Goal: Task Accomplishment & Management: Manage account settings

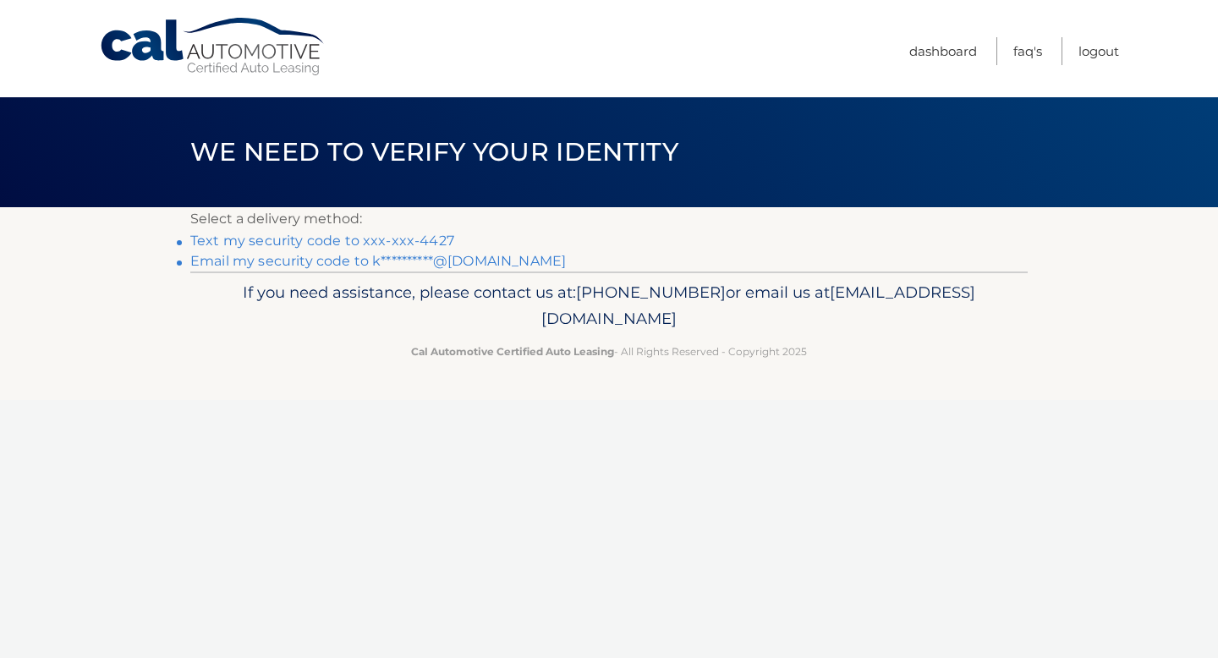
click at [261, 262] on link "**********" at bounding box center [378, 261] width 376 height 16
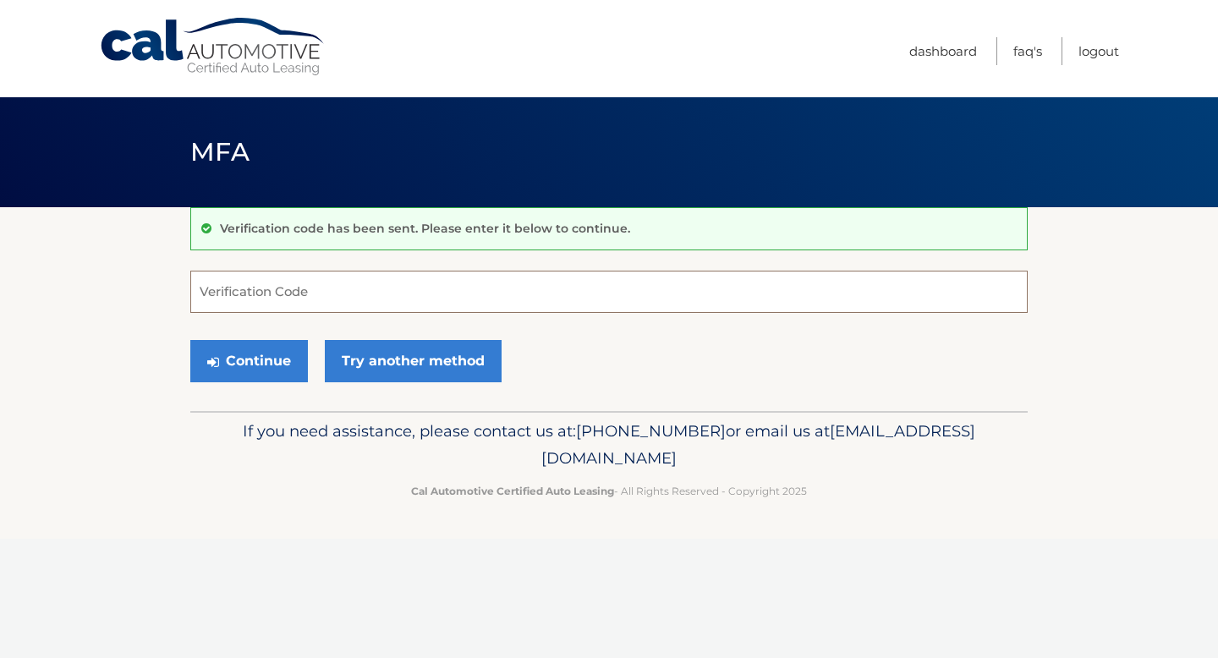
click at [207, 291] on input "Verification Code" at bounding box center [608, 292] width 837 height 42
paste input "643437"
type input "643437"
click at [252, 359] on button "Continue" at bounding box center [249, 361] width 118 height 42
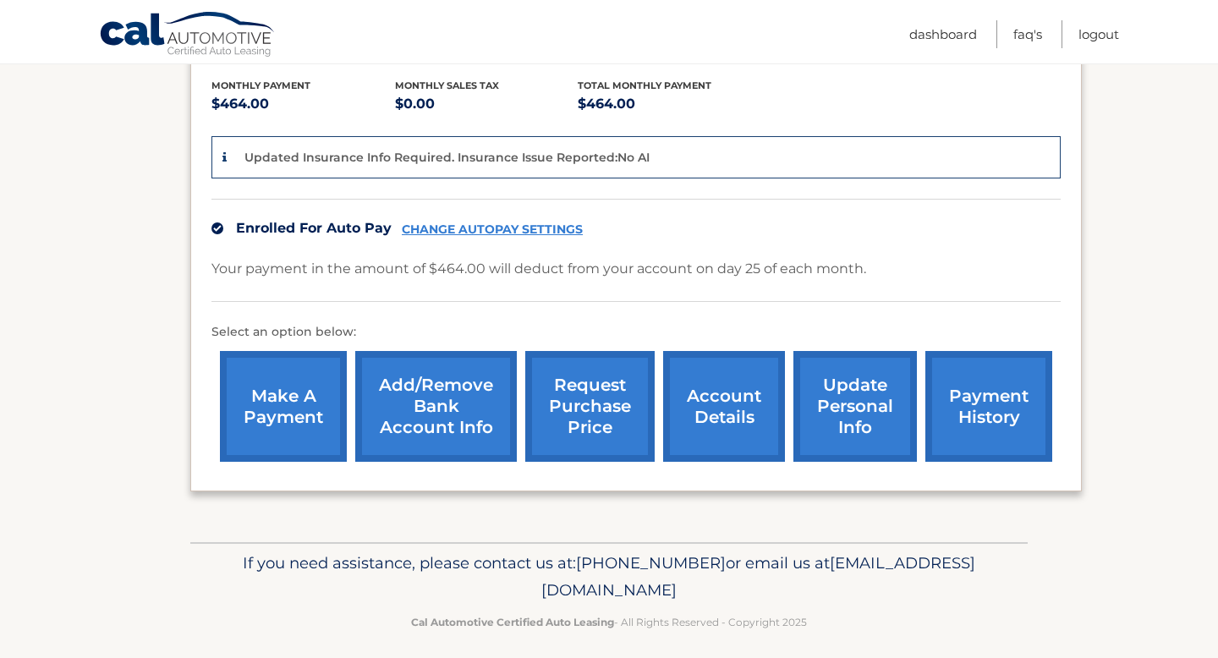
scroll to position [389, 0]
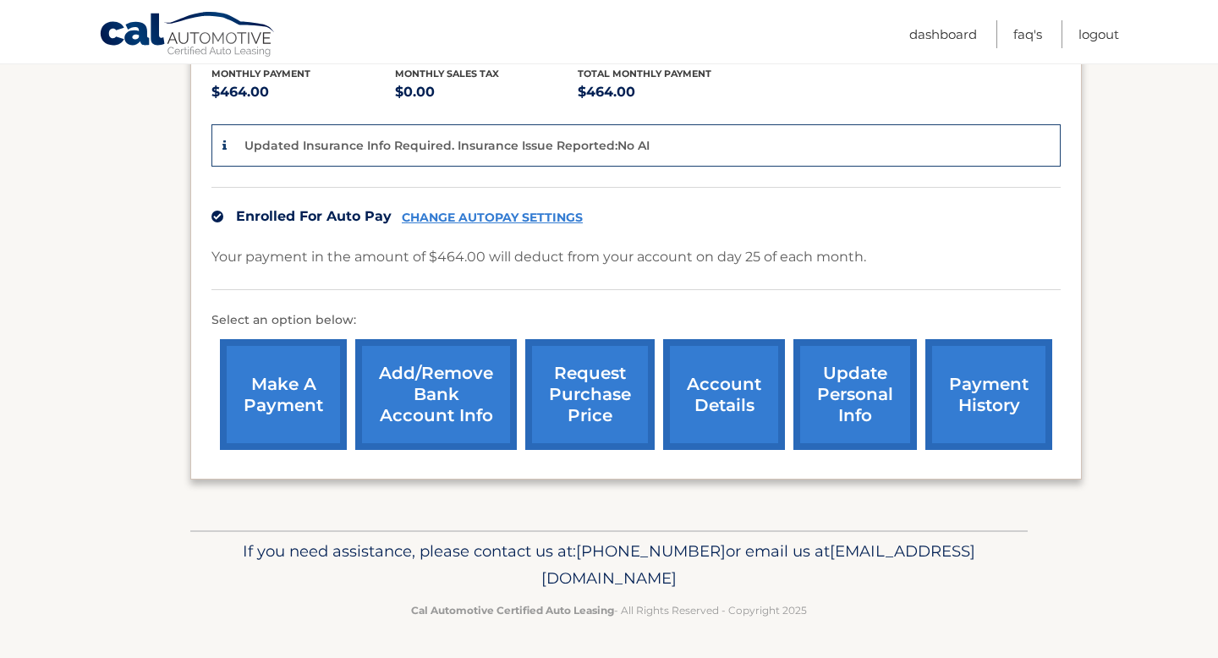
click at [704, 409] on link "account details" at bounding box center [724, 394] width 122 height 111
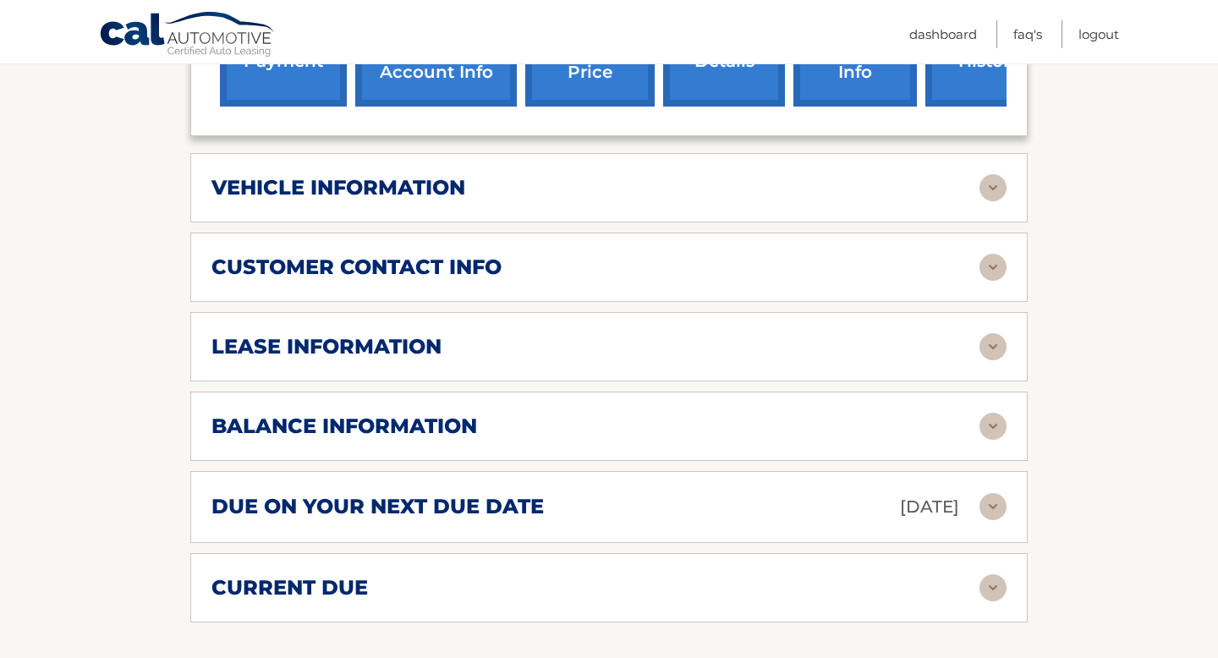
scroll to position [693, 0]
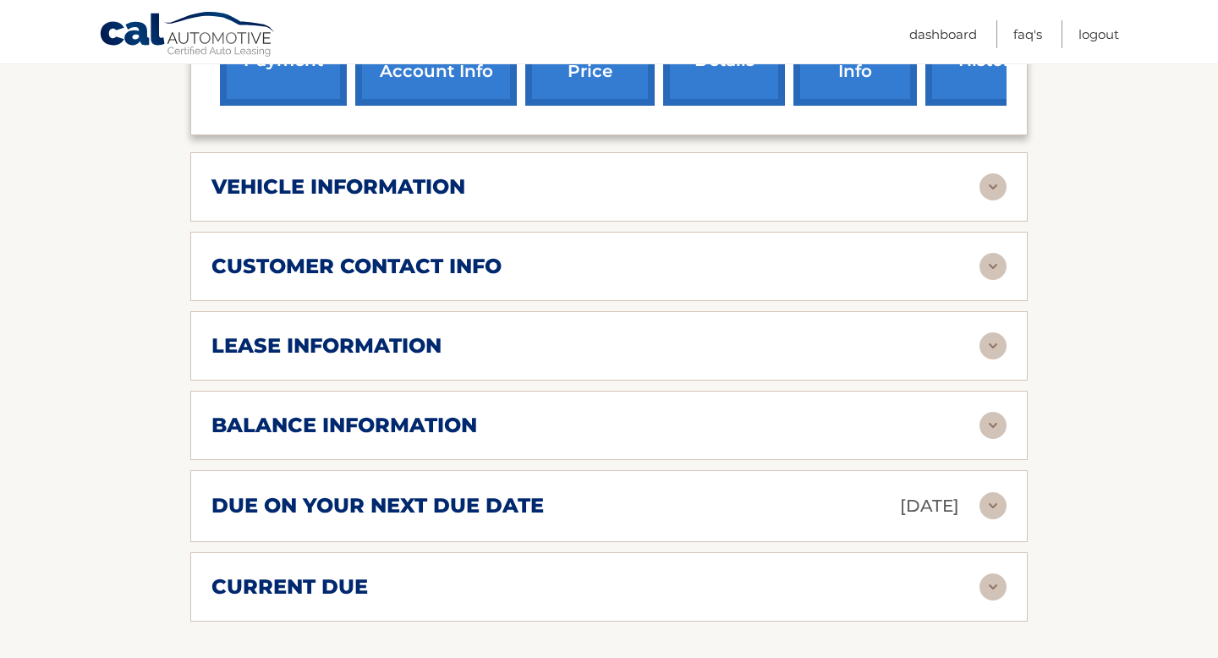
click at [996, 348] on img at bounding box center [992, 345] width 27 height 27
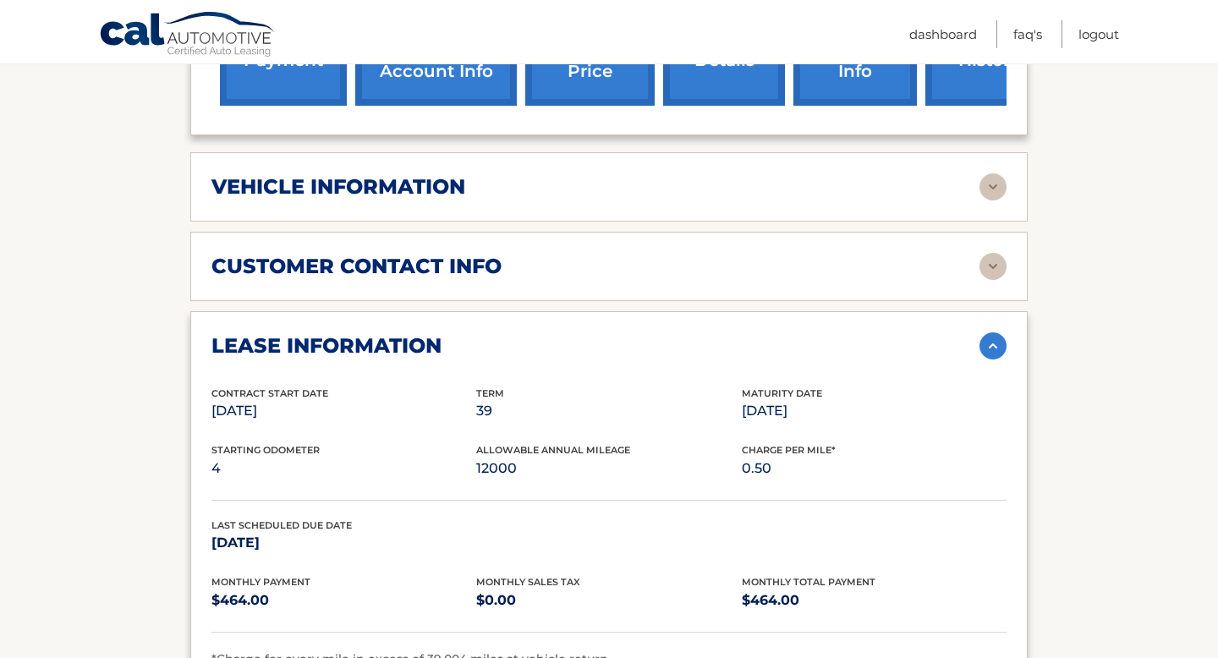
click at [998, 348] on img at bounding box center [992, 345] width 27 height 27
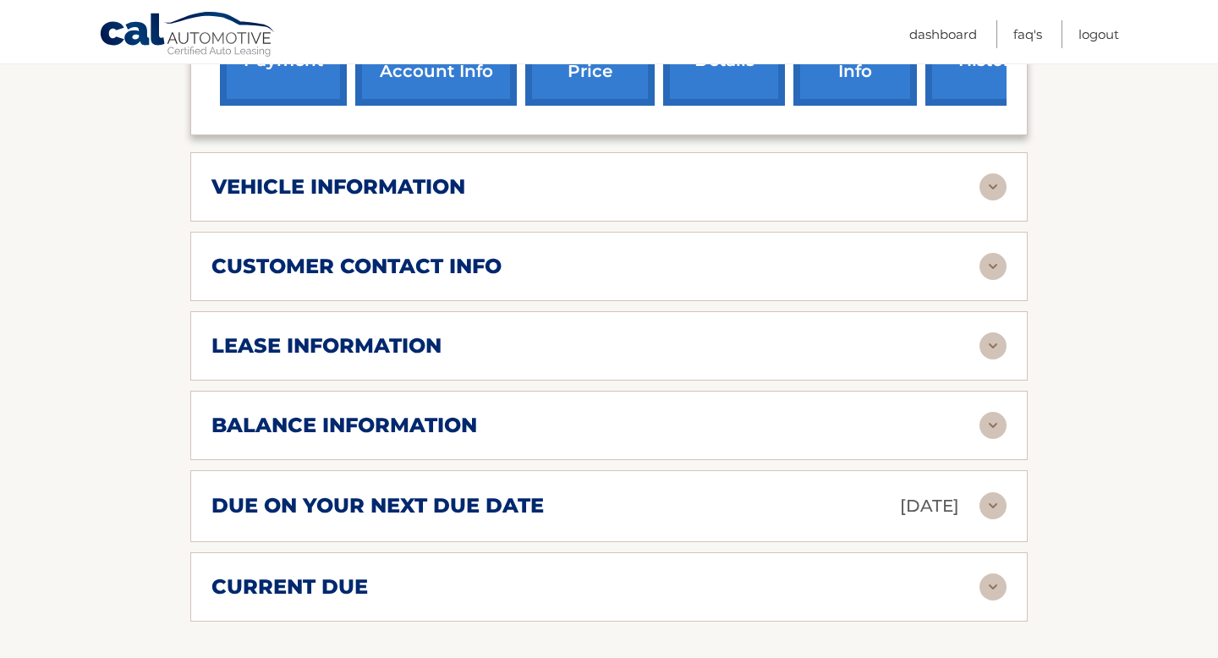
click at [988, 419] on img at bounding box center [992, 425] width 27 height 27
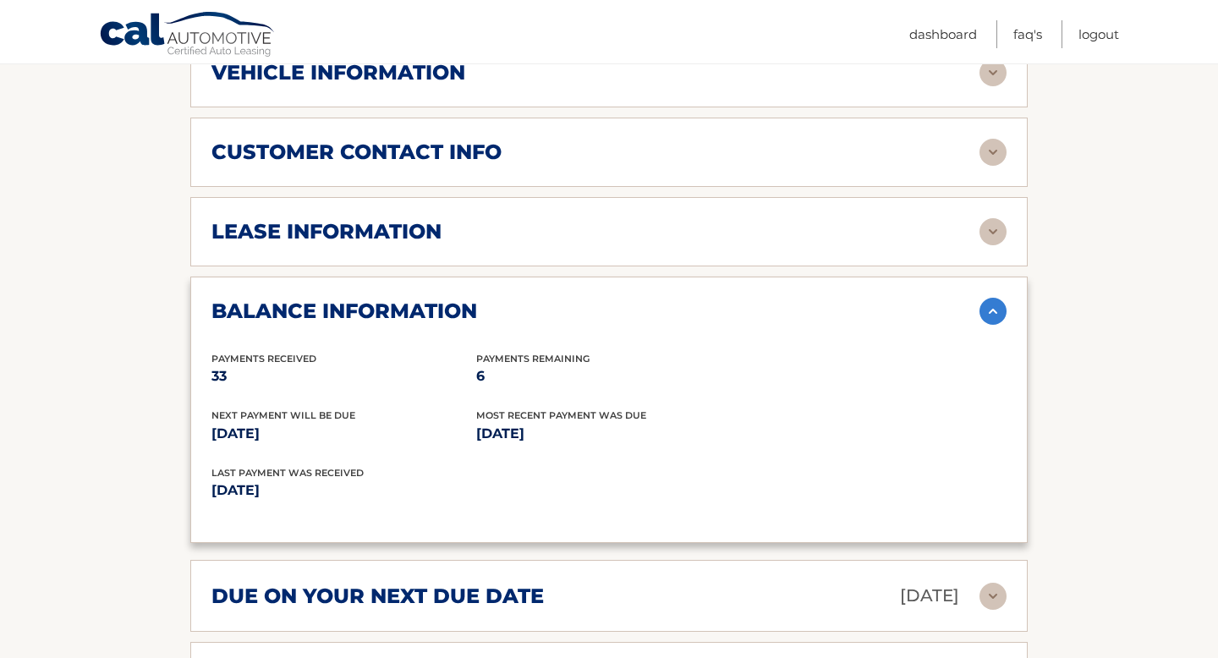
scroll to position [813, 0]
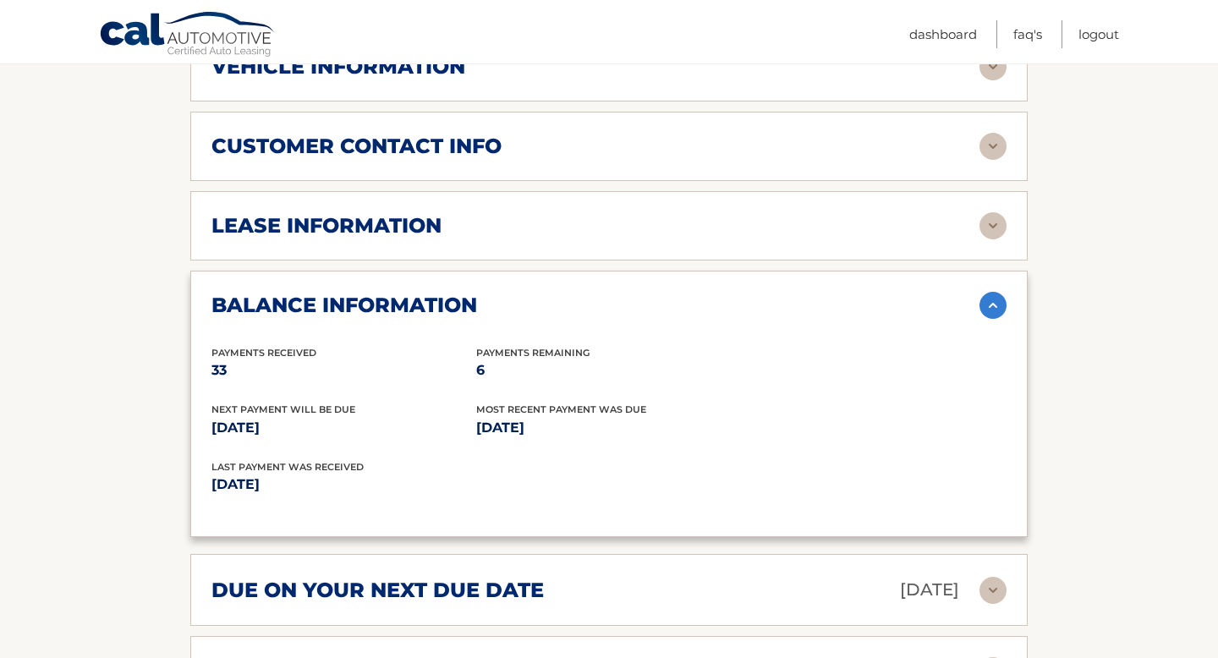
click at [988, 309] on img at bounding box center [992, 305] width 27 height 27
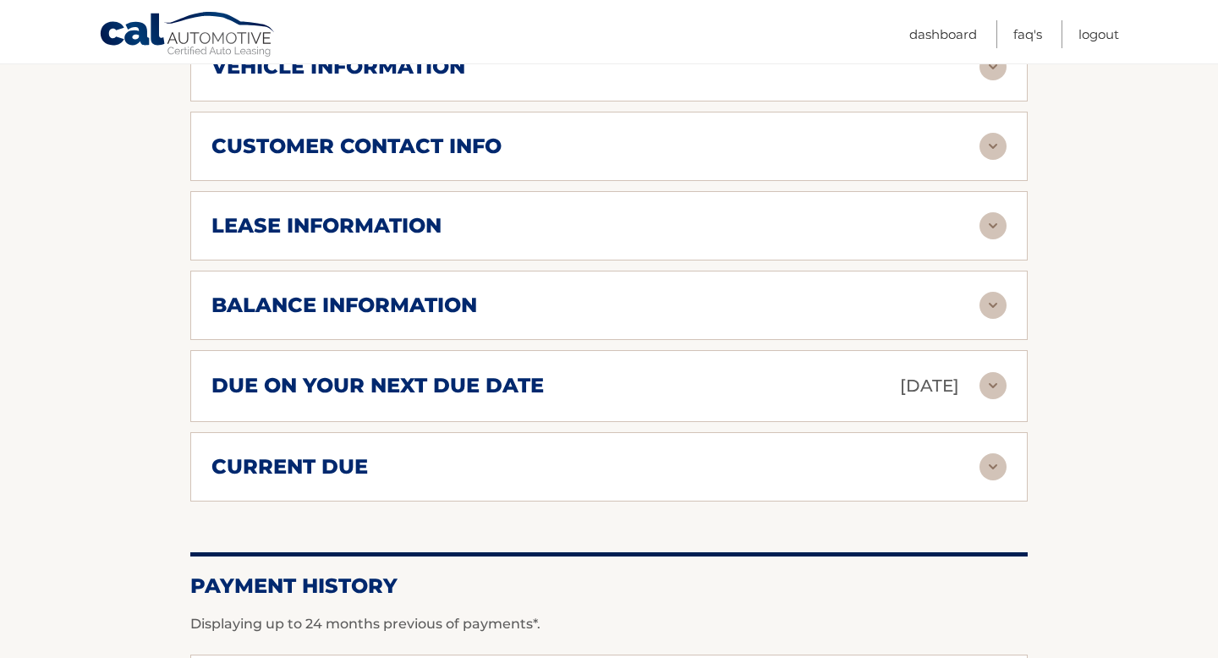
click at [989, 462] on img at bounding box center [992, 466] width 27 height 27
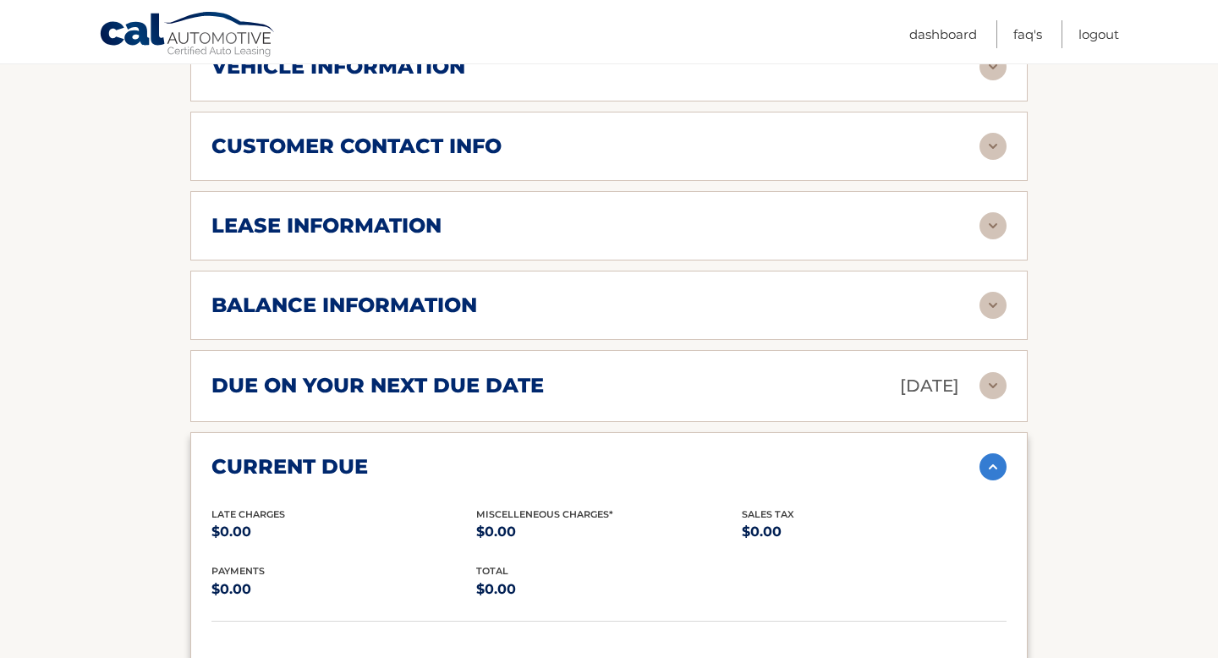
click at [989, 462] on img at bounding box center [992, 466] width 27 height 27
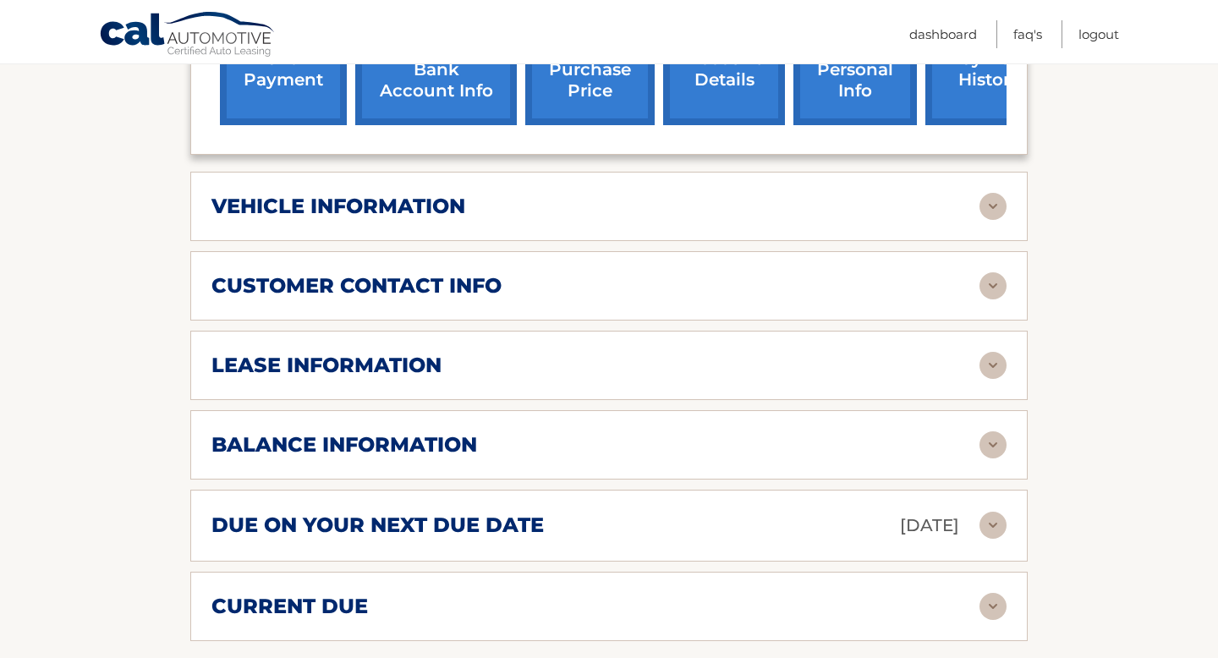
scroll to position [667, 0]
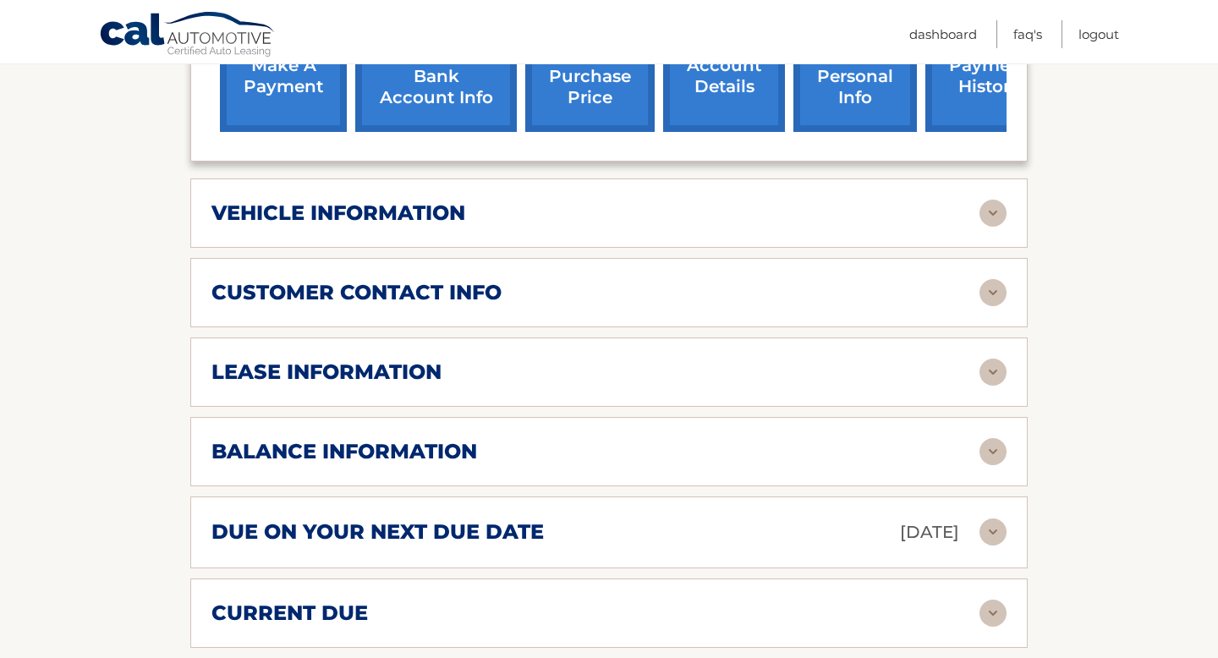
click at [985, 211] on img at bounding box center [992, 213] width 27 height 27
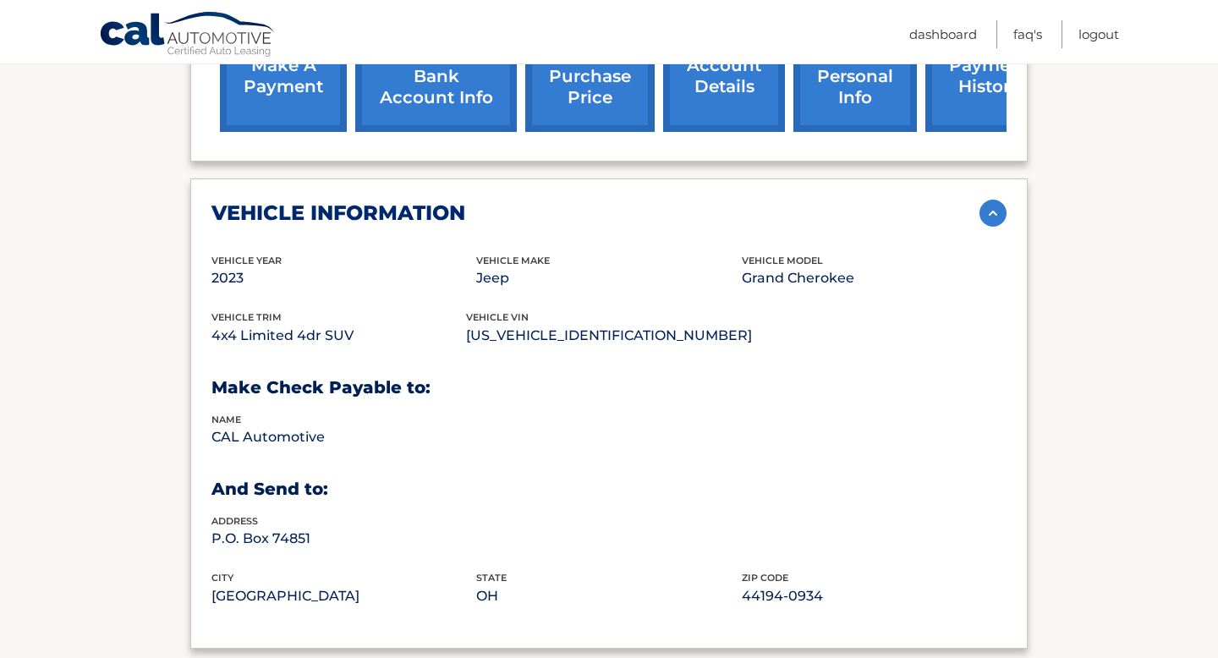
click at [985, 211] on img at bounding box center [992, 213] width 27 height 27
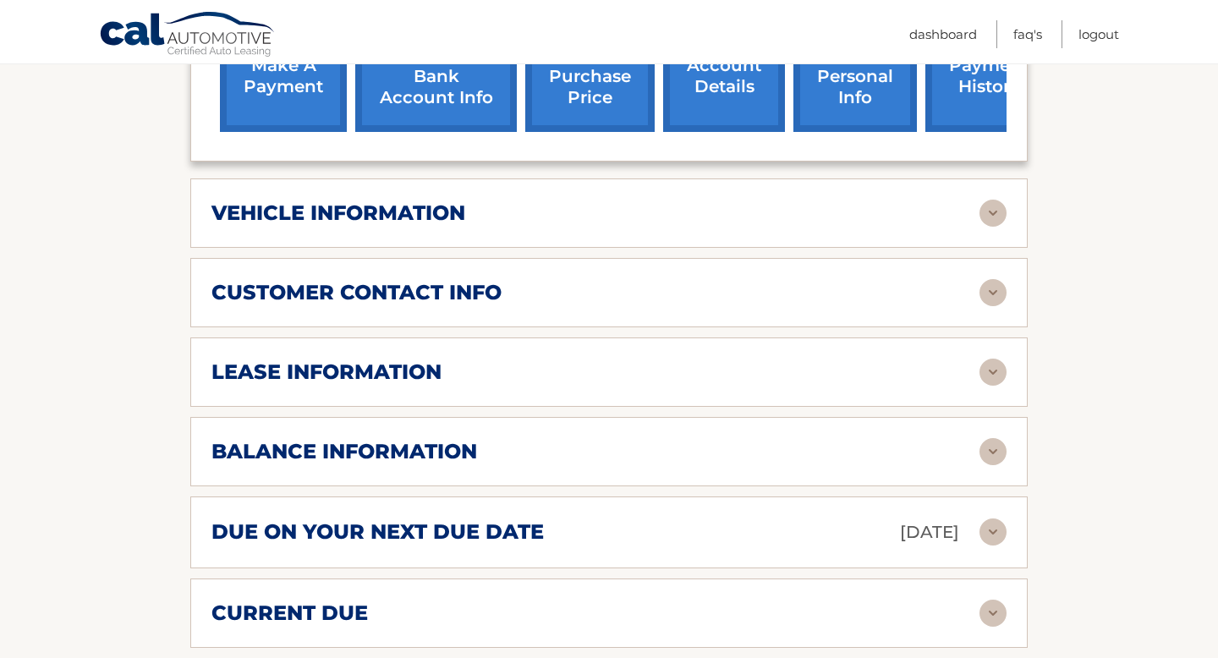
click at [989, 290] on img at bounding box center [992, 292] width 27 height 27
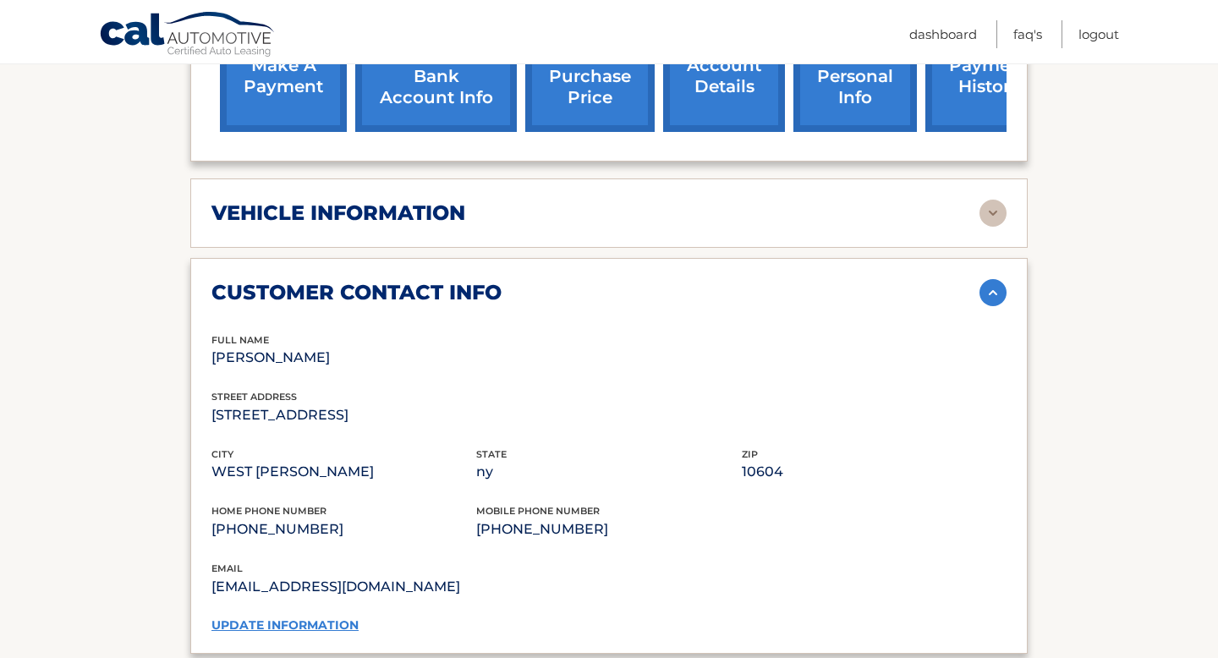
click at [989, 290] on img at bounding box center [992, 292] width 27 height 27
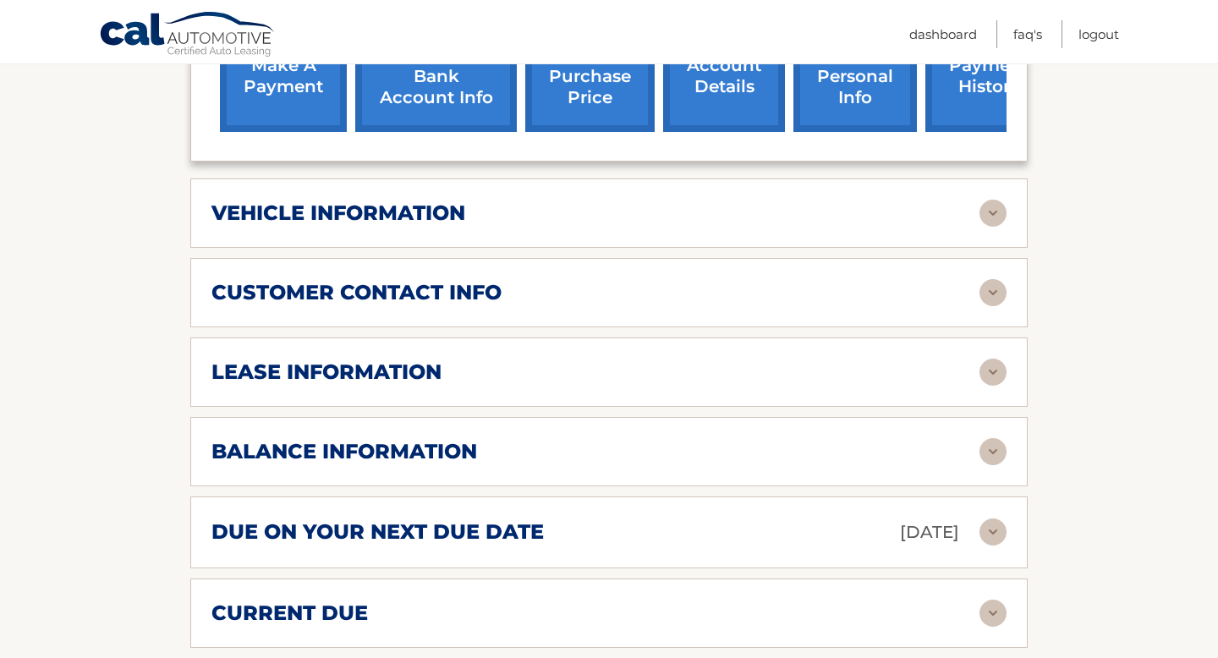
click at [819, 101] on link "update personal info" at bounding box center [854, 76] width 123 height 111
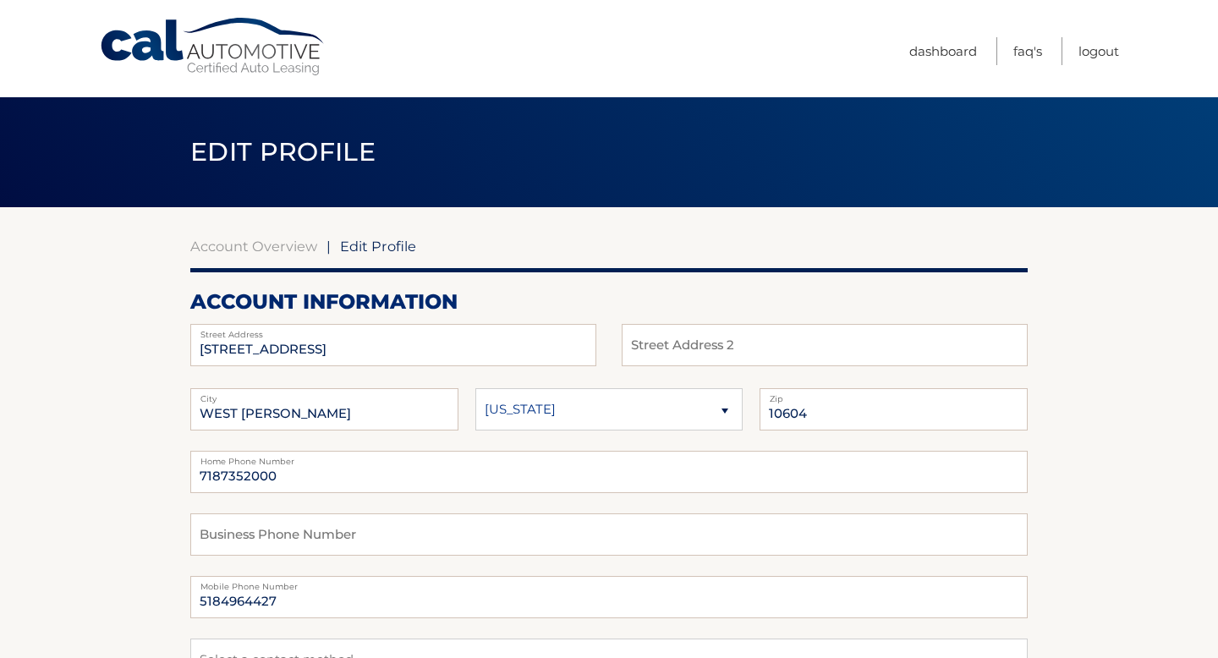
click at [535, 403] on select "Alaska Alabama Arkansas Arizona California" at bounding box center [609, 409] width 268 height 42
select select "NY"
click at [475, 388] on select "Alaska Alabama Arkansas Arizona California" at bounding box center [609, 409] width 268 height 42
drag, startPoint x: 302, startPoint y: 476, endPoint x: 156, endPoint y: 443, distance: 150.0
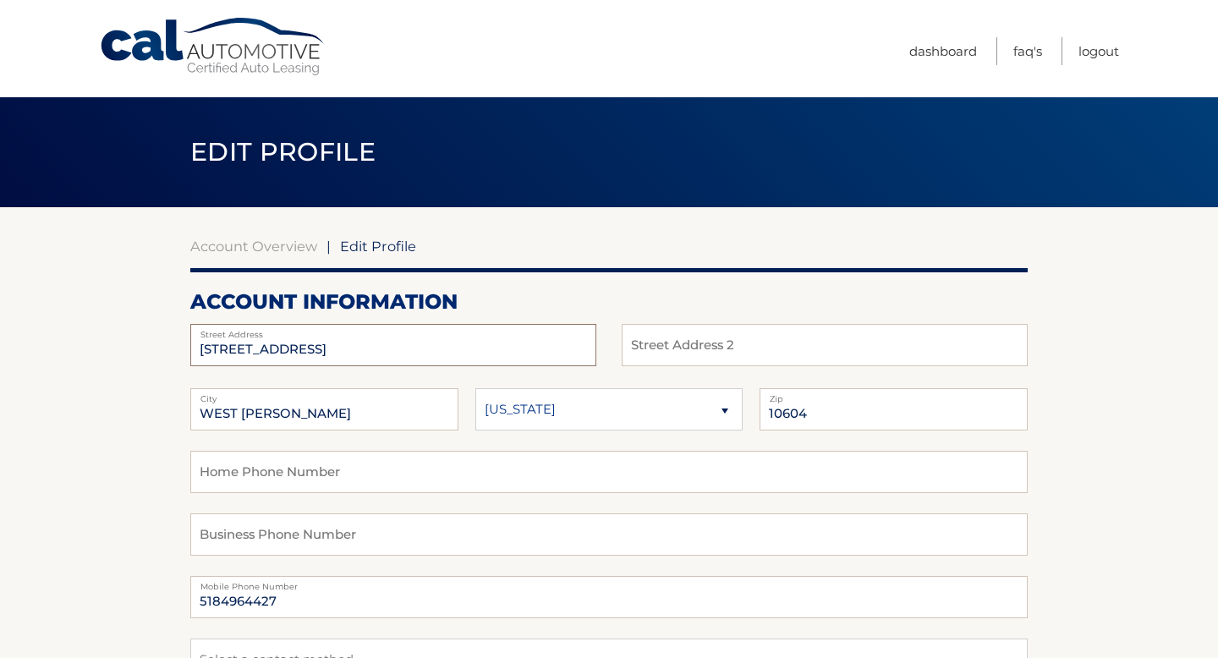
click at [211, 344] on input "47 MADISON ST" at bounding box center [393, 345] width 406 height 42
click at [279, 346] on input "47 MADISON ST" at bounding box center [393, 345] width 406 height 42
click at [303, 346] on input "47 MADISON ST" at bounding box center [393, 345] width 406 height 42
type input "4"
type input "186 Woodside Avenue"
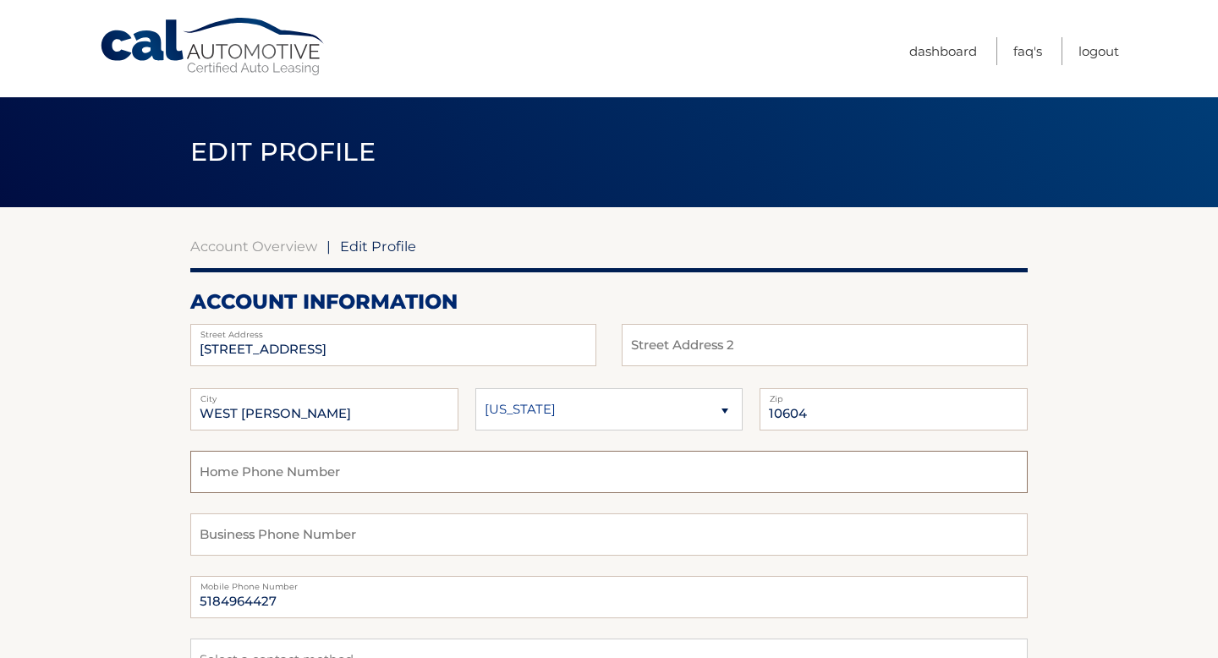
click at [266, 477] on input "text" at bounding box center [608, 472] width 837 height 42
type input "9145076622"
click at [289, 606] on input "5184964427" at bounding box center [608, 597] width 837 height 42
type input "5"
type input "9145076622"
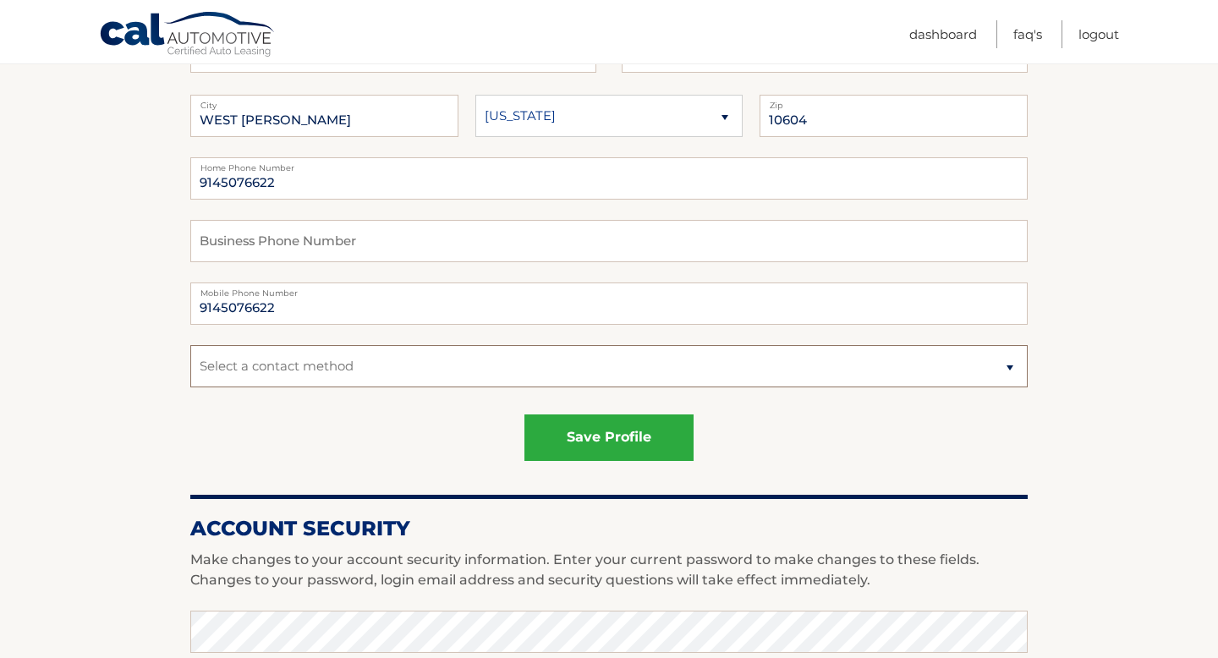
scroll to position [300, 0]
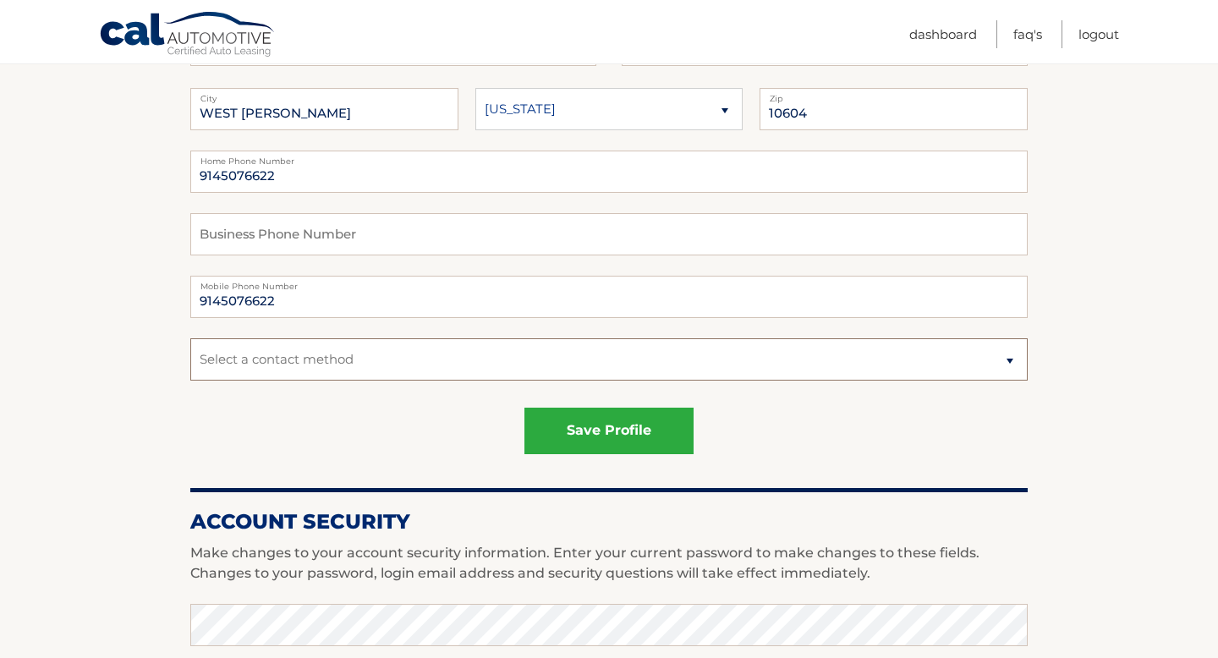
click at [415, 365] on select "Select a contact method Mobile Home" at bounding box center [608, 359] width 837 height 42
select select "1"
click at [190, 338] on select "Select a contact method Mobile Home" at bounding box center [608, 359] width 837 height 42
click at [600, 441] on button "save profile" at bounding box center [608, 431] width 169 height 47
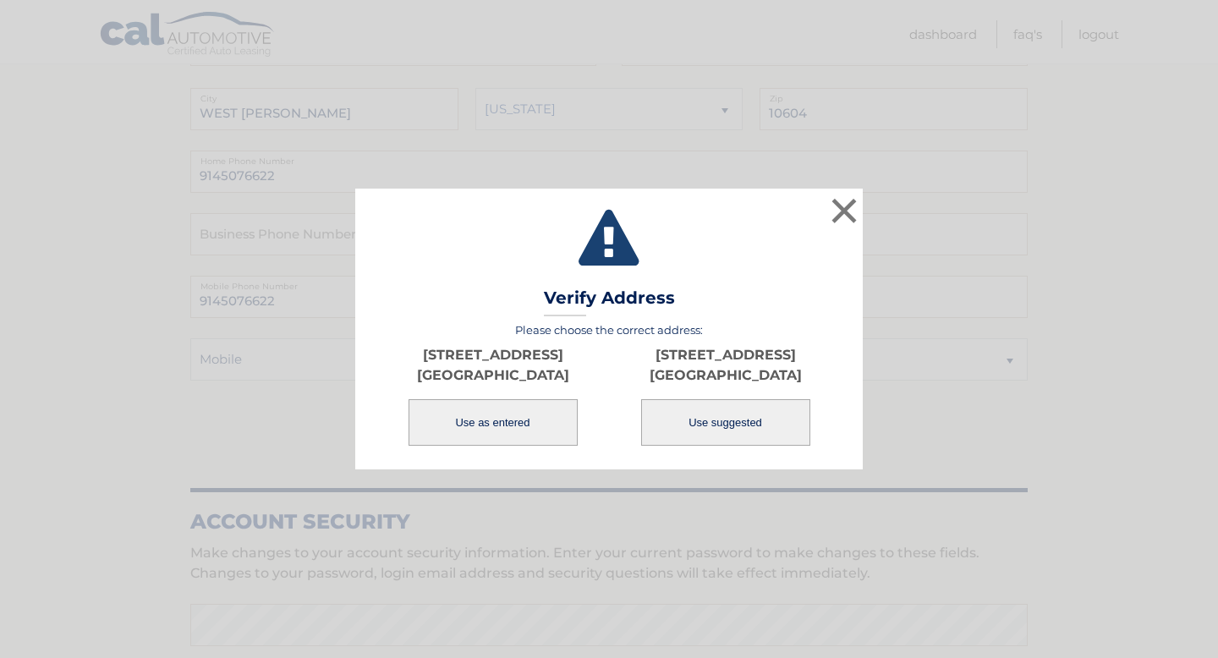
click at [716, 426] on button "Use suggested" at bounding box center [725, 422] width 169 height 47
type input "186 WOODSIDE AVE"
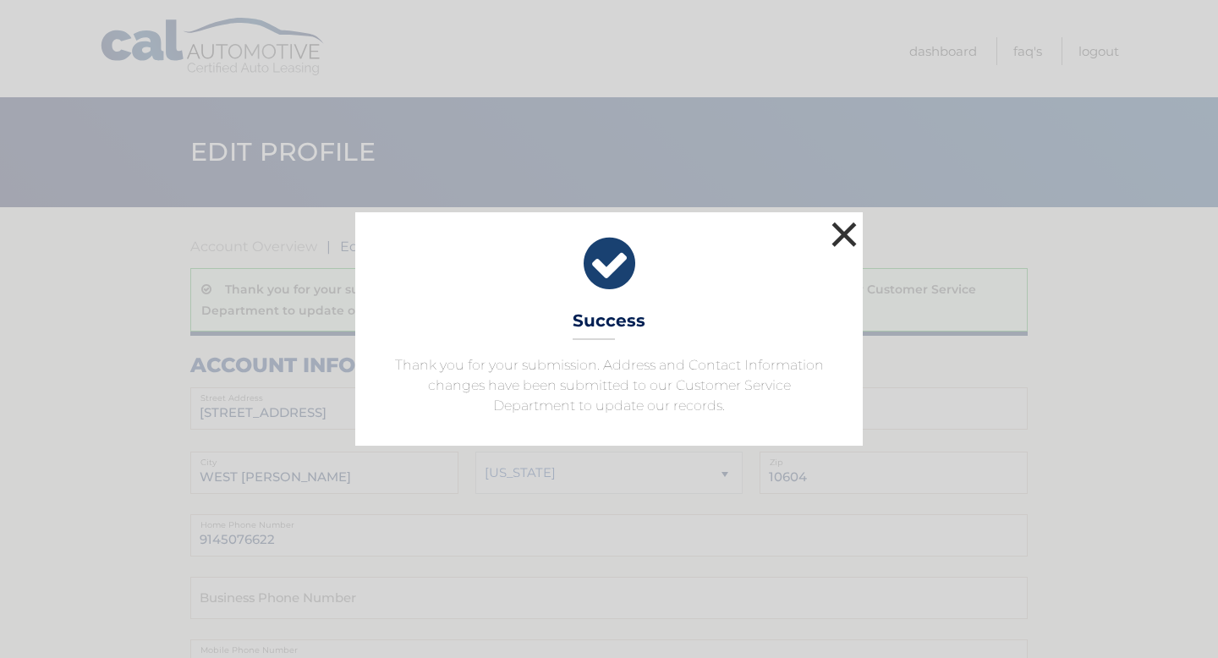
click at [849, 235] on button "×" at bounding box center [844, 234] width 34 height 34
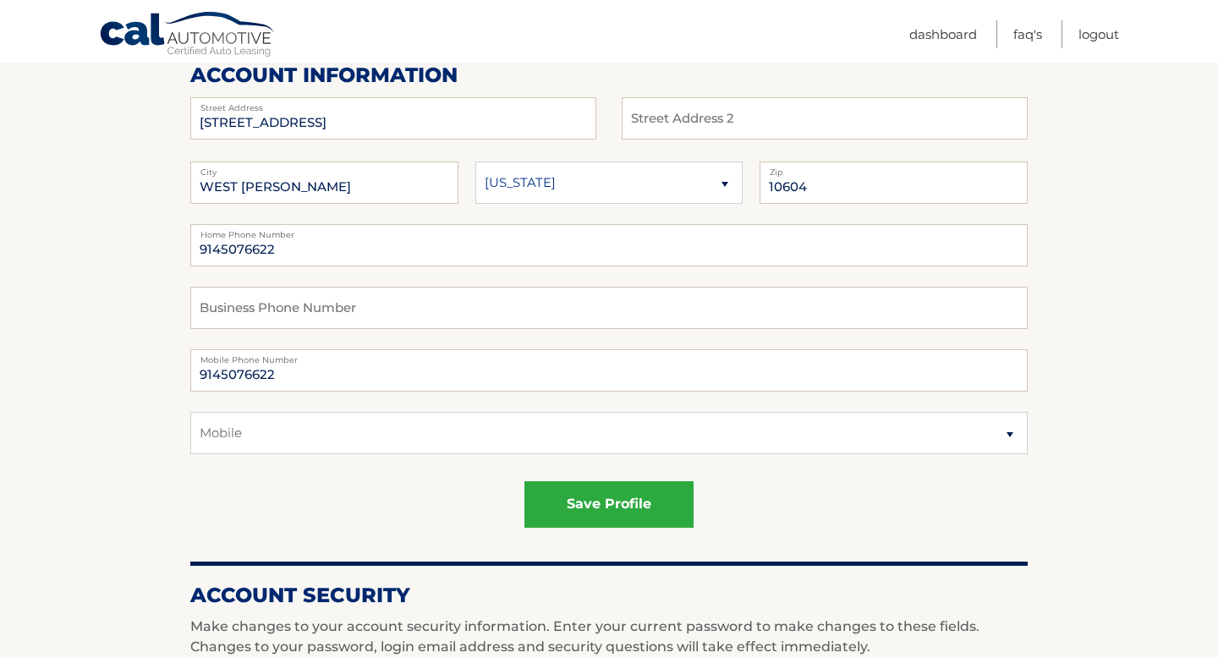
scroll to position [292, 0]
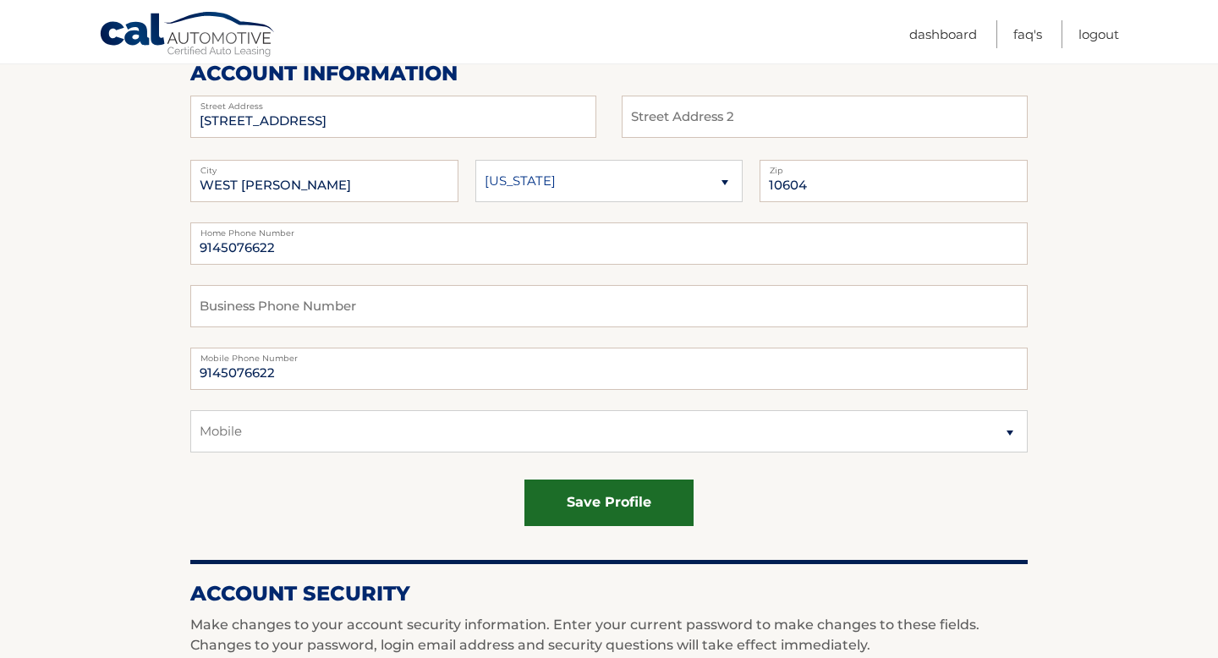
click at [626, 505] on button "save profile" at bounding box center [608, 503] width 169 height 47
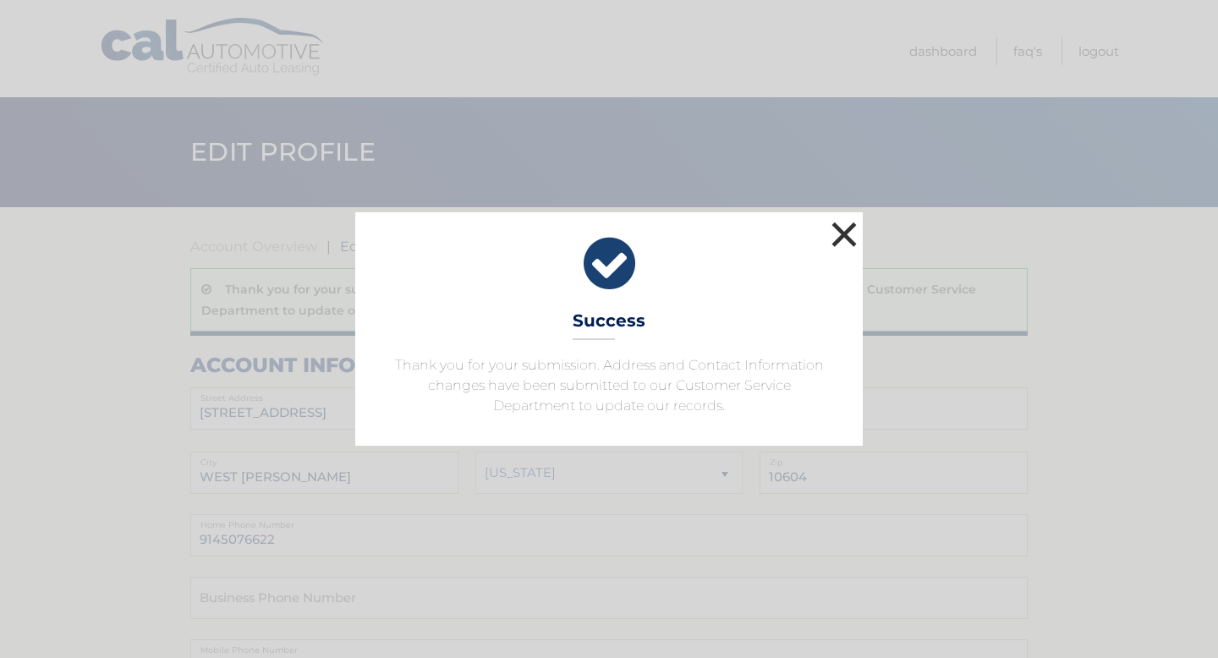
click at [839, 235] on button "×" at bounding box center [844, 234] width 34 height 34
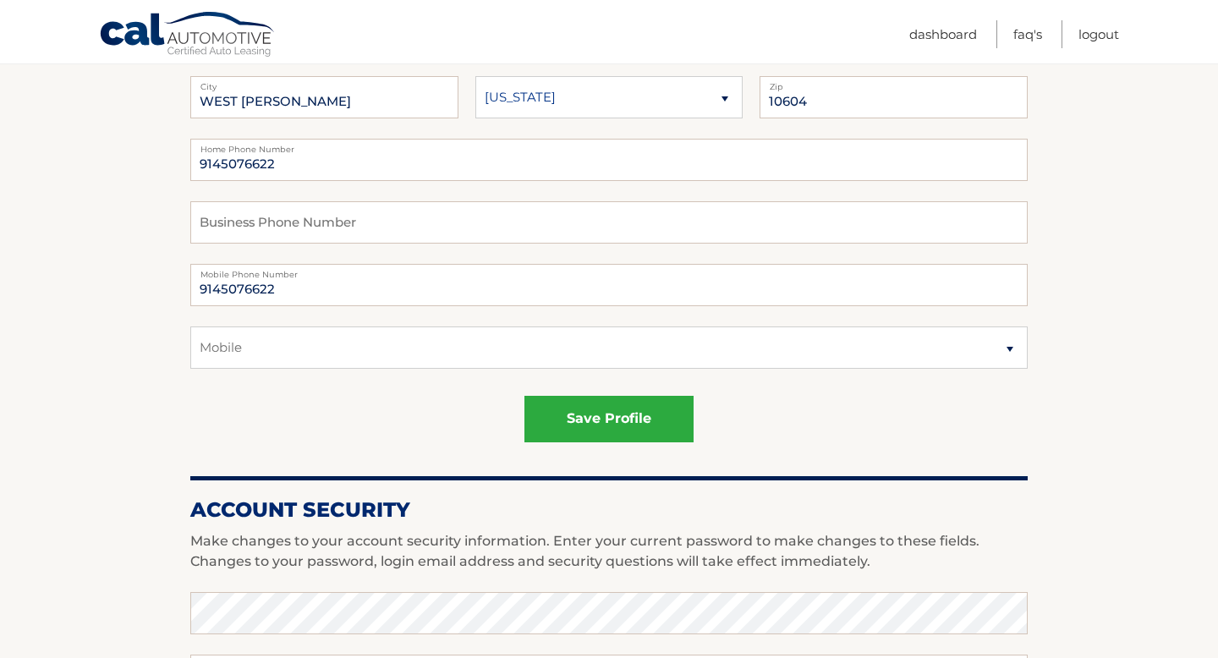
scroll to position [387, 0]
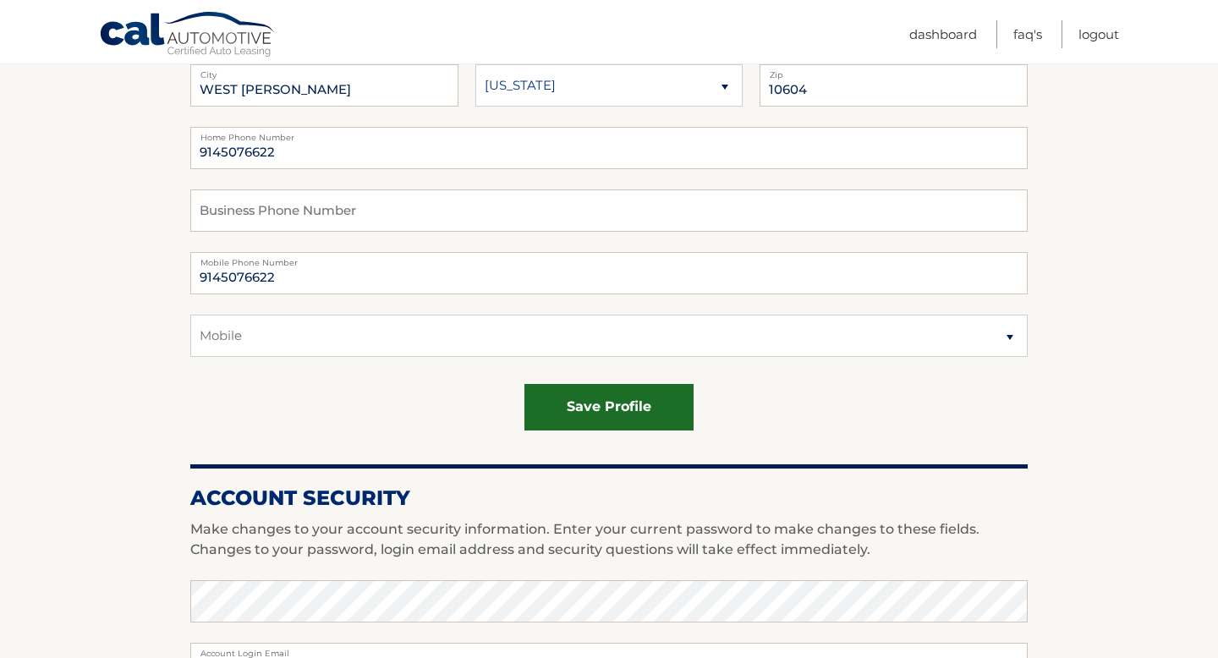
click at [635, 419] on button "save profile" at bounding box center [608, 407] width 169 height 47
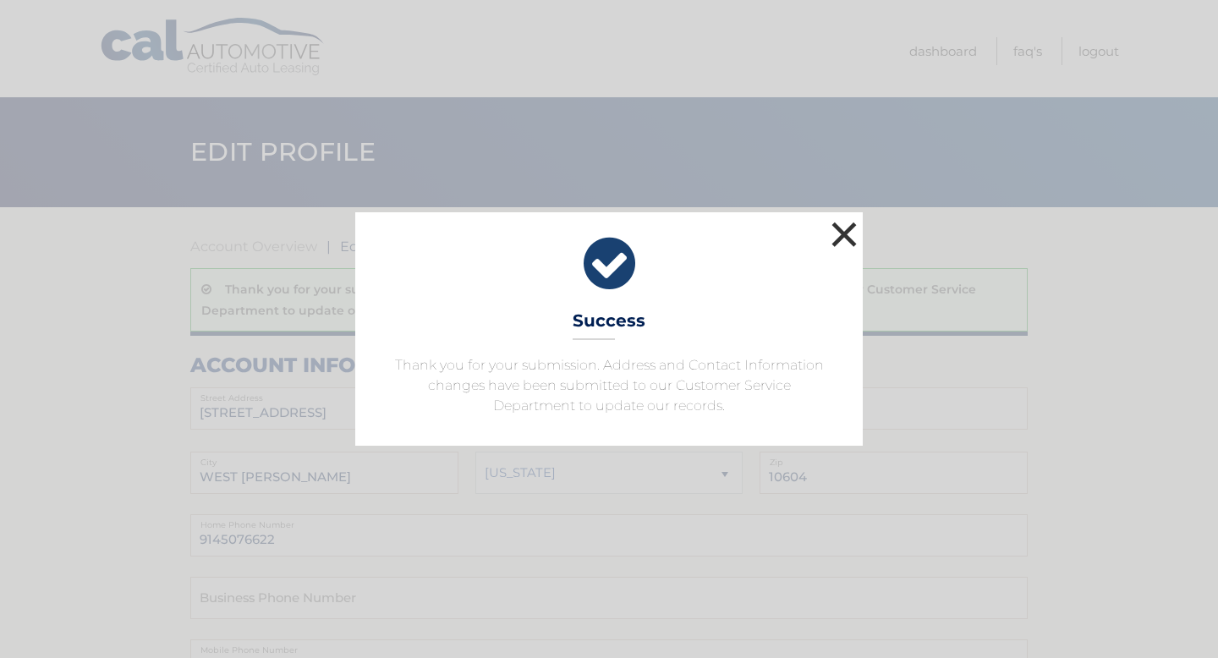
click at [844, 236] on button "×" at bounding box center [844, 234] width 34 height 34
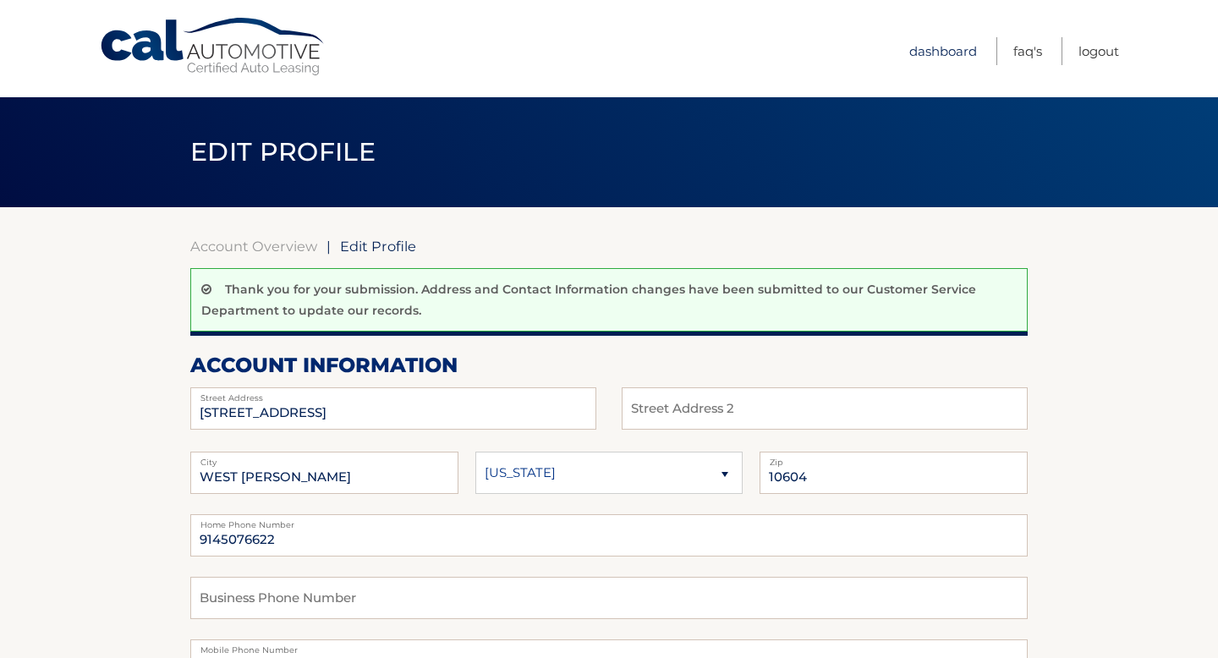
click at [930, 43] on link "Dashboard" at bounding box center [943, 51] width 68 height 28
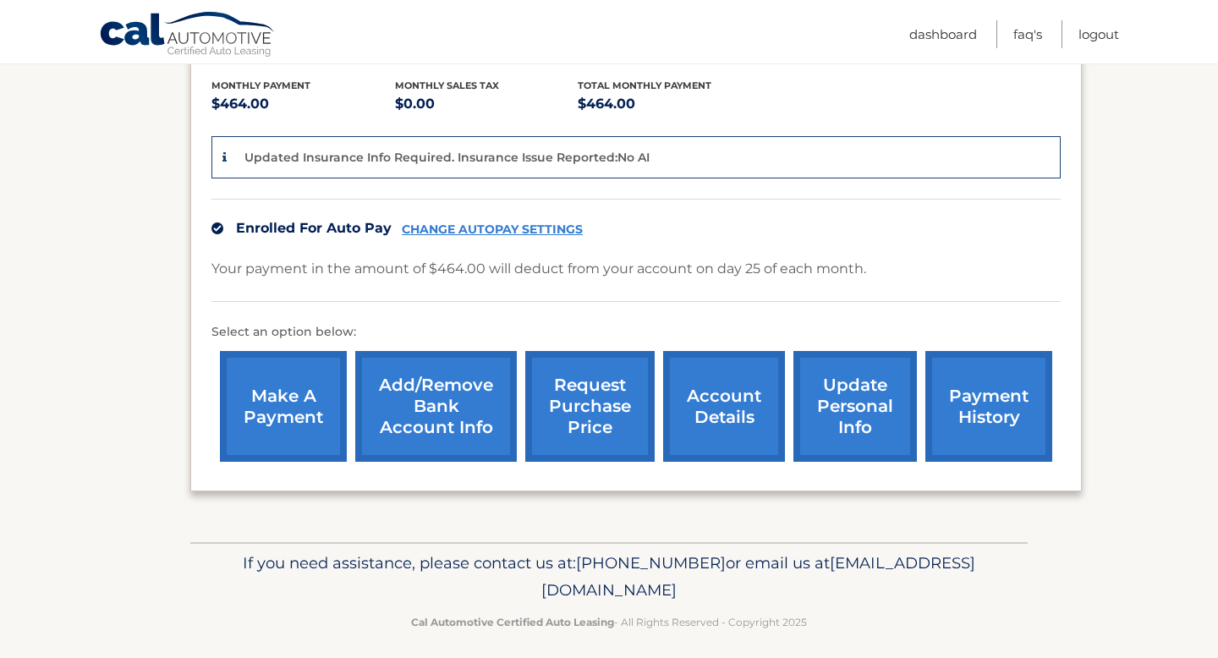
scroll to position [379, 0]
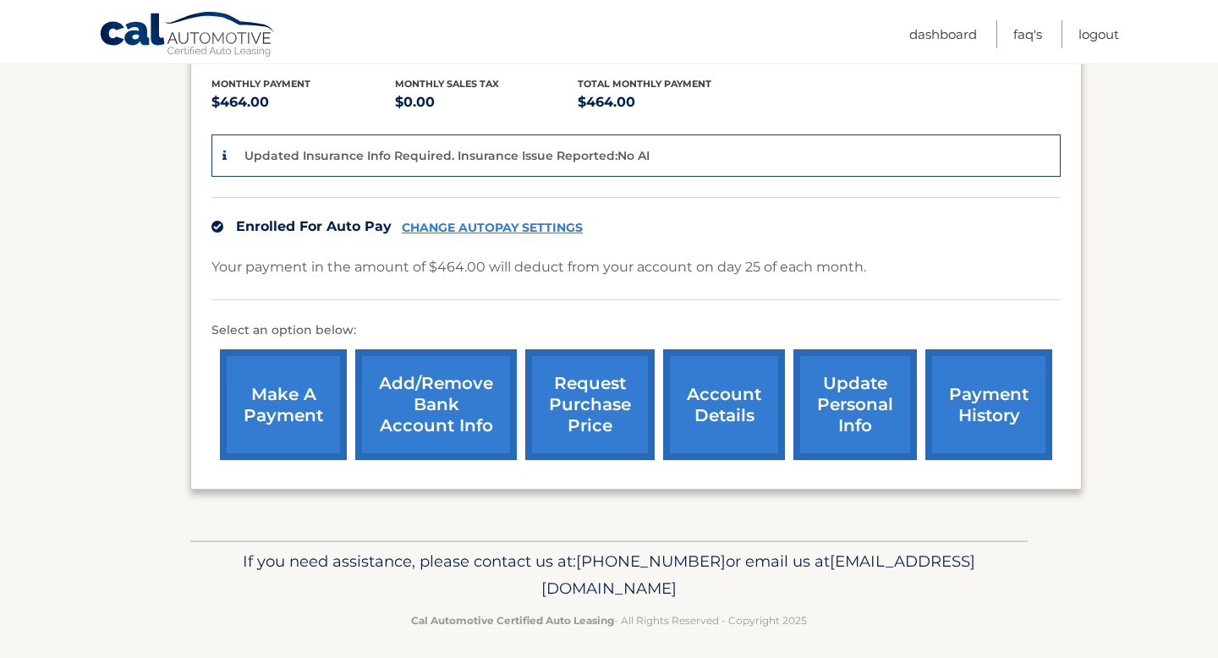
click at [596, 422] on link "request purchase price" at bounding box center [589, 404] width 129 height 111
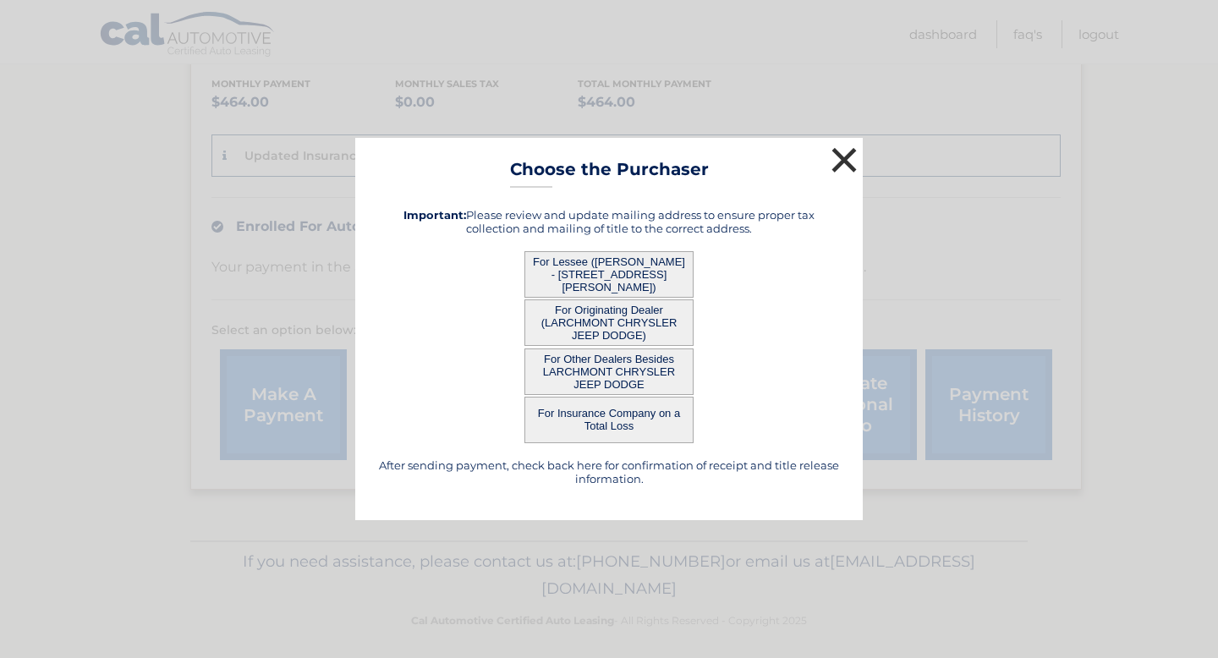
click at [842, 157] on button "×" at bounding box center [844, 160] width 34 height 34
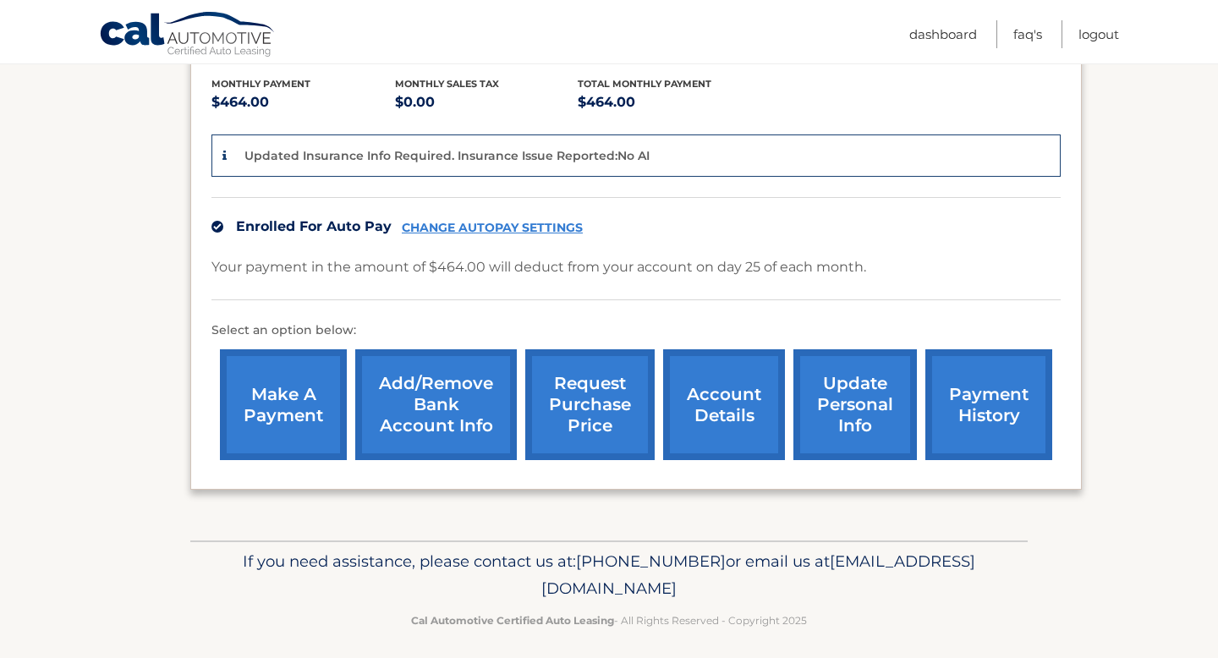
click at [689, 413] on link "account details" at bounding box center [724, 404] width 122 height 111
click at [719, 412] on link "account details" at bounding box center [724, 404] width 122 height 111
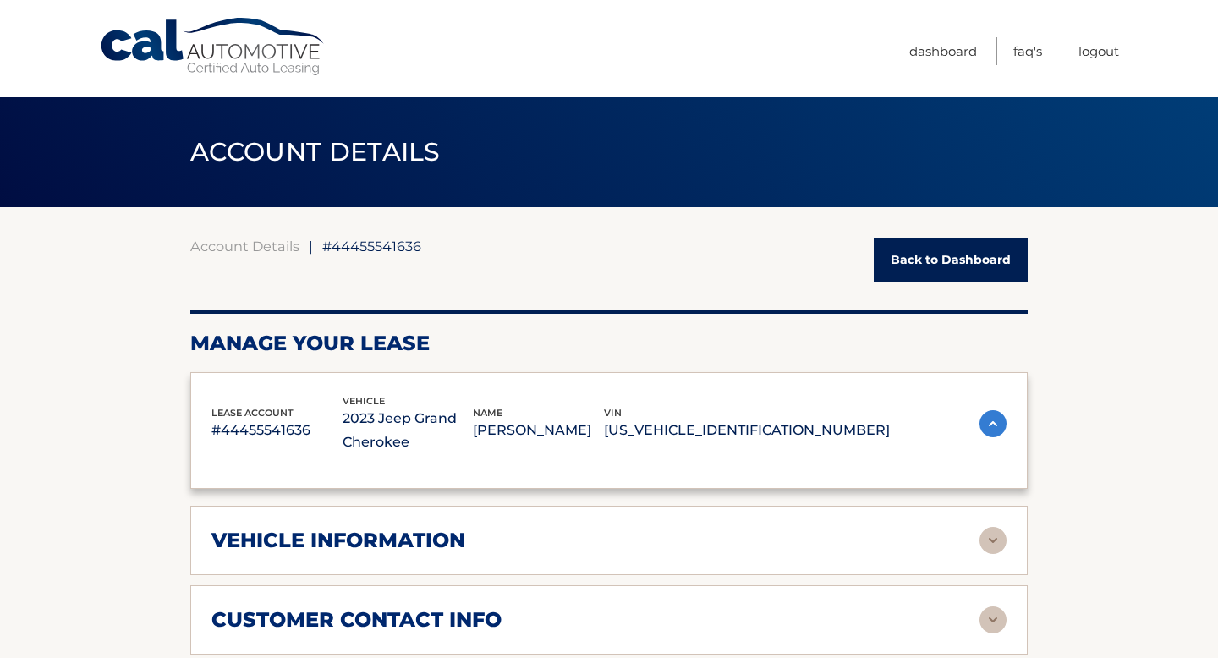
click at [712, 390] on div "lease account #44455541636 vehicle 2023 Jeep Grand Cherokee name [PERSON_NAME] …" at bounding box center [608, 430] width 837 height 117
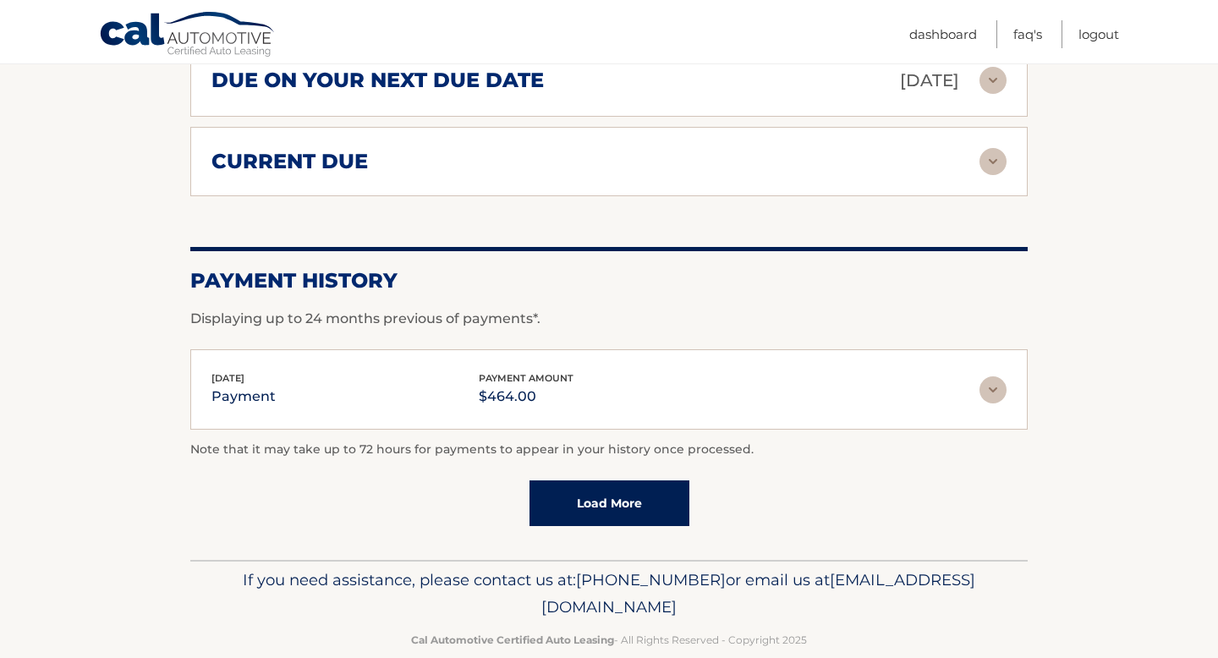
scroll to position [1122, 0]
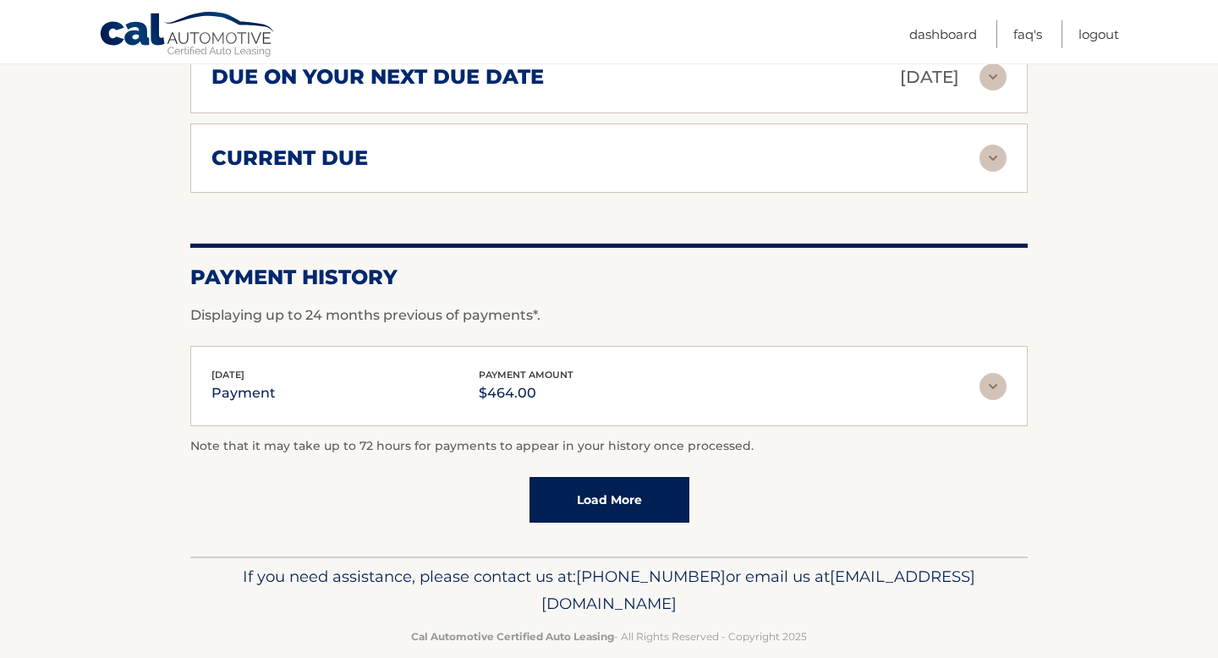
click at [620, 502] on link "Load More" at bounding box center [609, 500] width 160 height 46
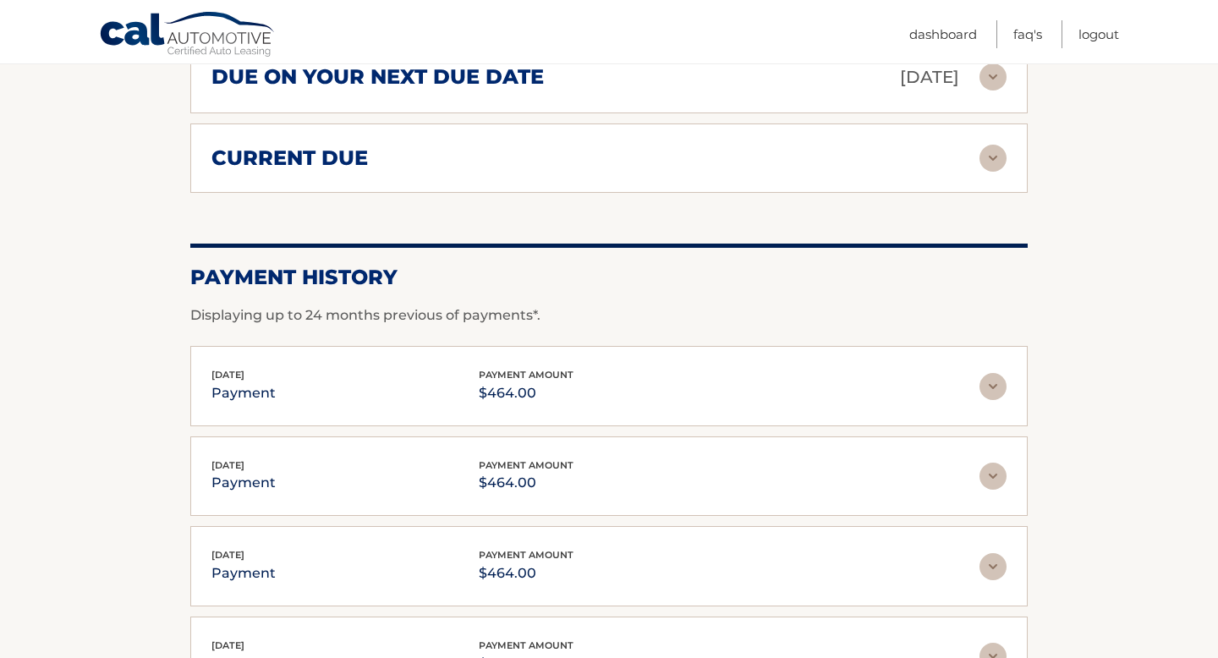
click at [995, 382] on img at bounding box center [992, 386] width 27 height 27
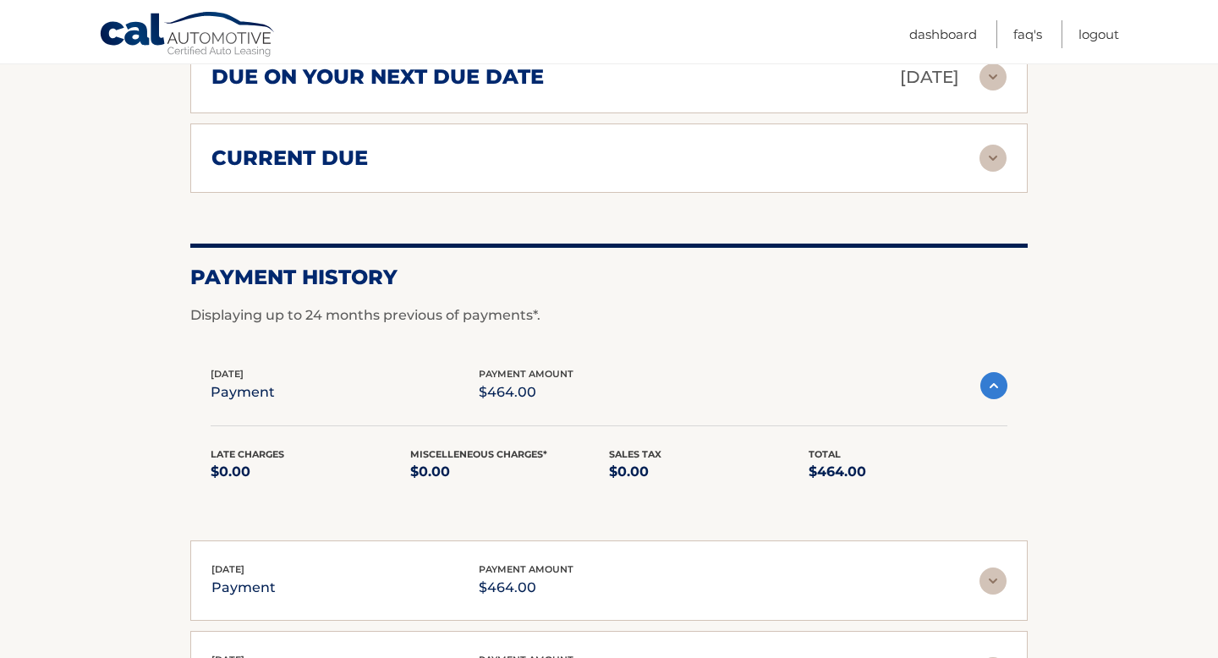
click at [995, 382] on img at bounding box center [993, 385] width 27 height 27
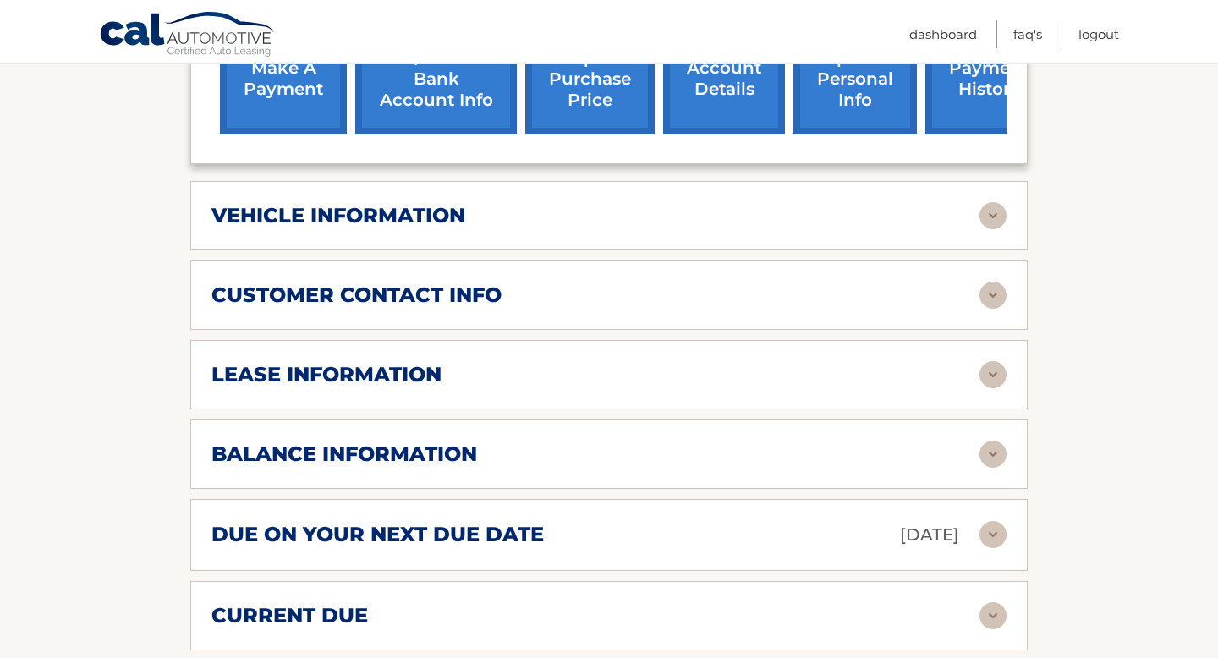
scroll to position [671, 0]
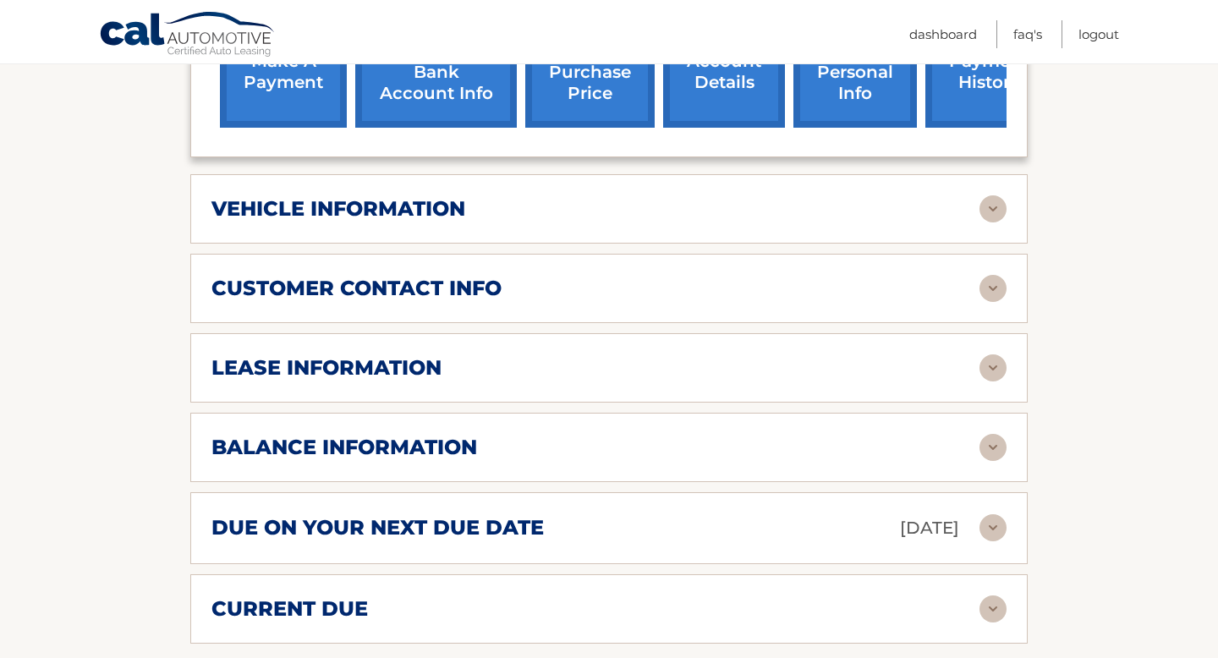
click at [985, 367] on img at bounding box center [992, 367] width 27 height 27
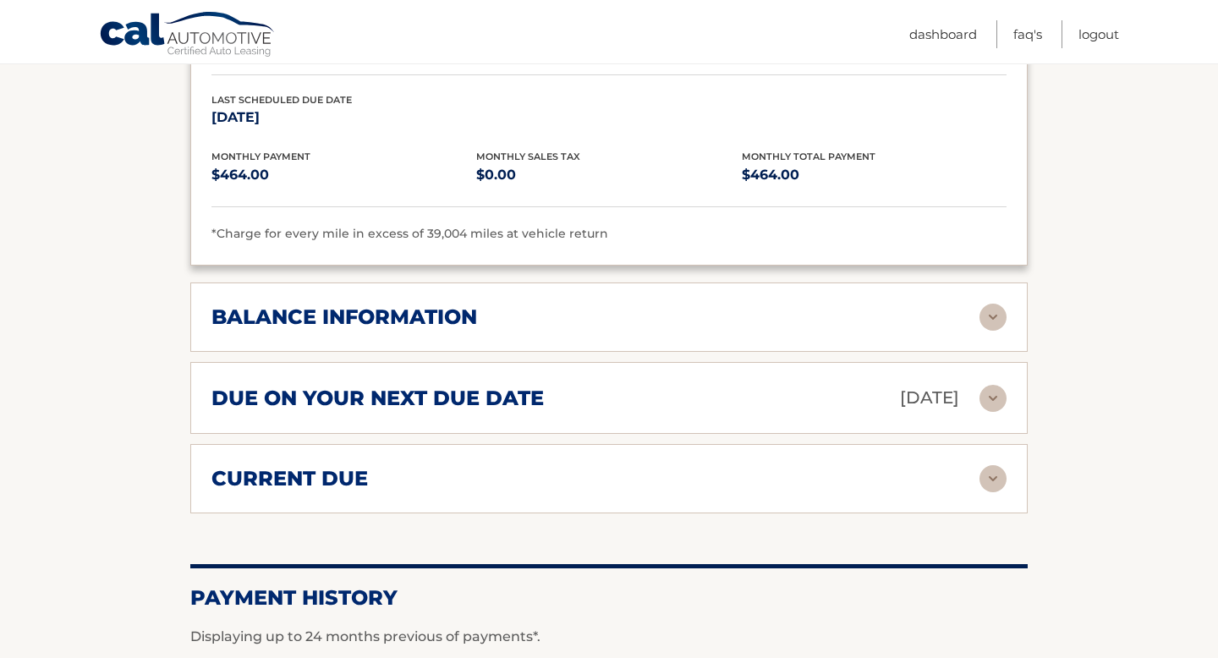
scroll to position [1124, 0]
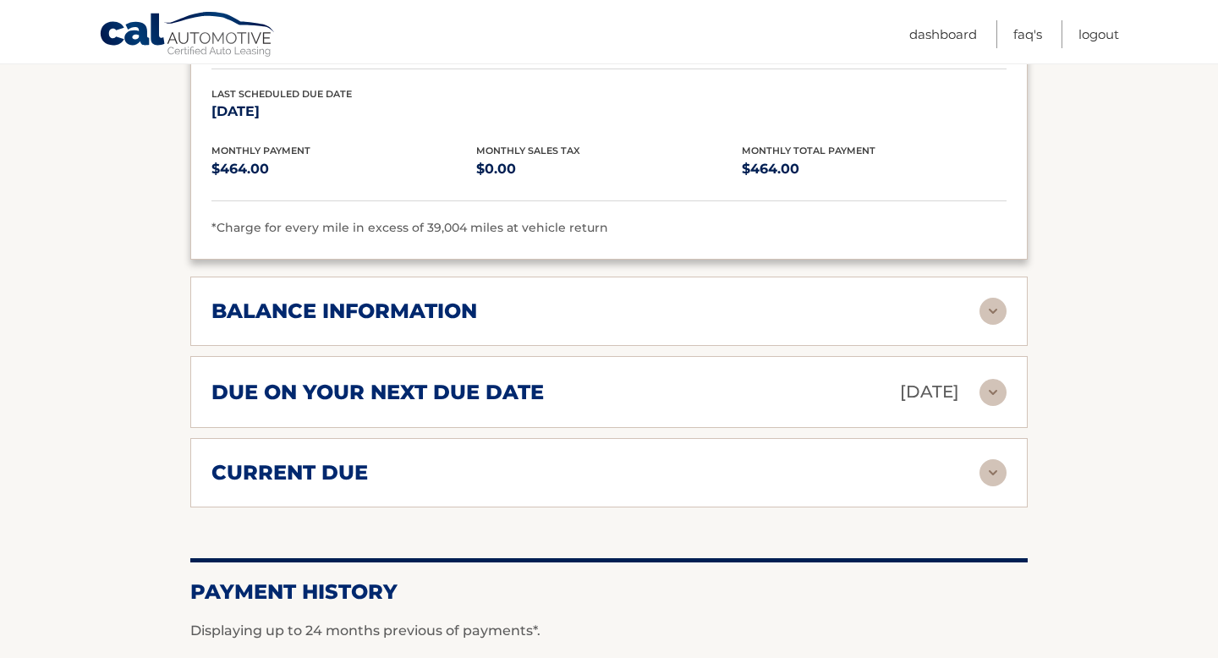
click at [998, 309] on img at bounding box center [992, 311] width 27 height 27
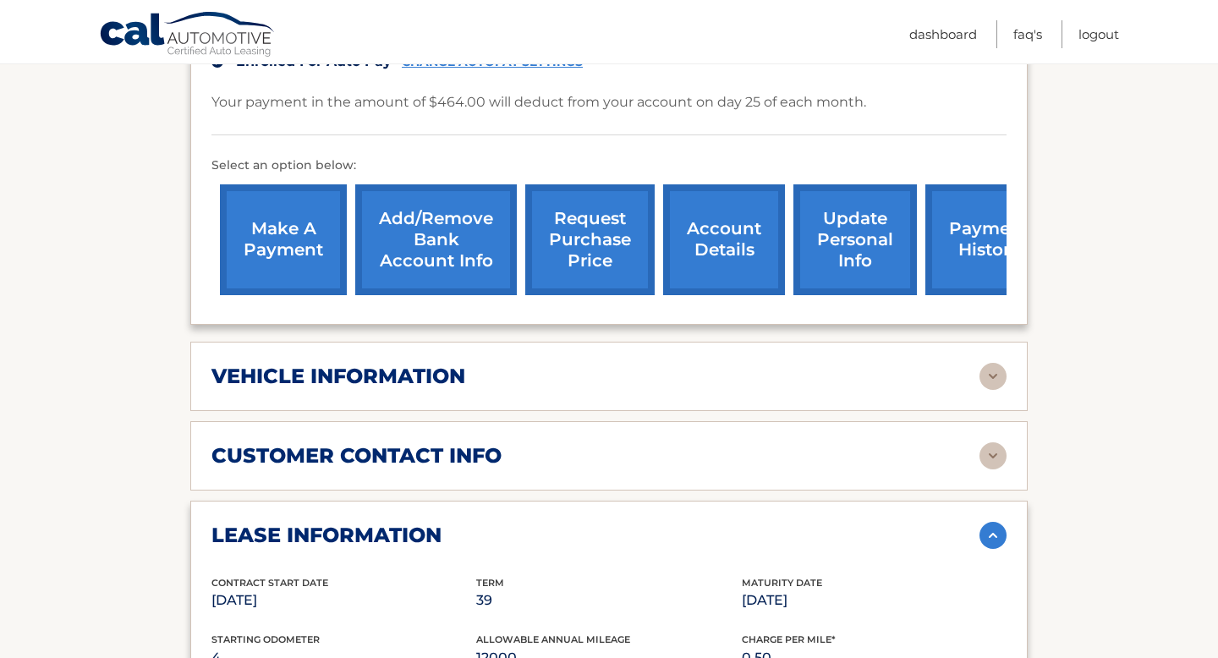
scroll to position [0, 0]
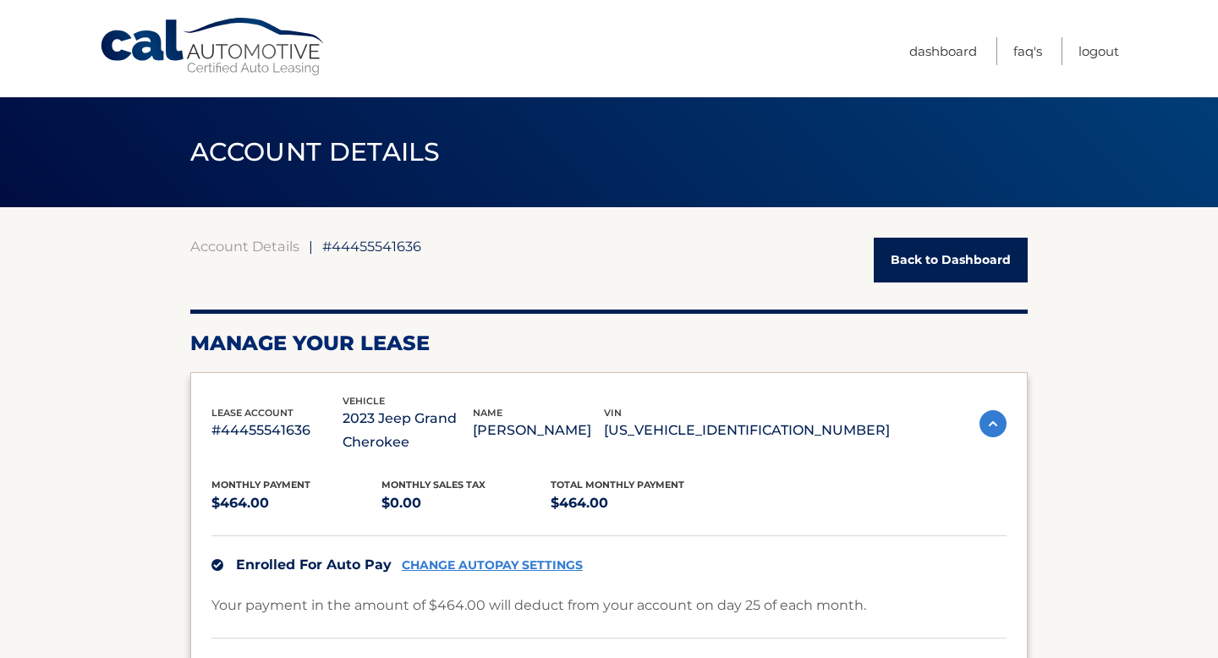
click at [949, 255] on link "Back to Dashboard" at bounding box center [951, 260] width 154 height 45
